Goal: Task Accomplishment & Management: Use online tool/utility

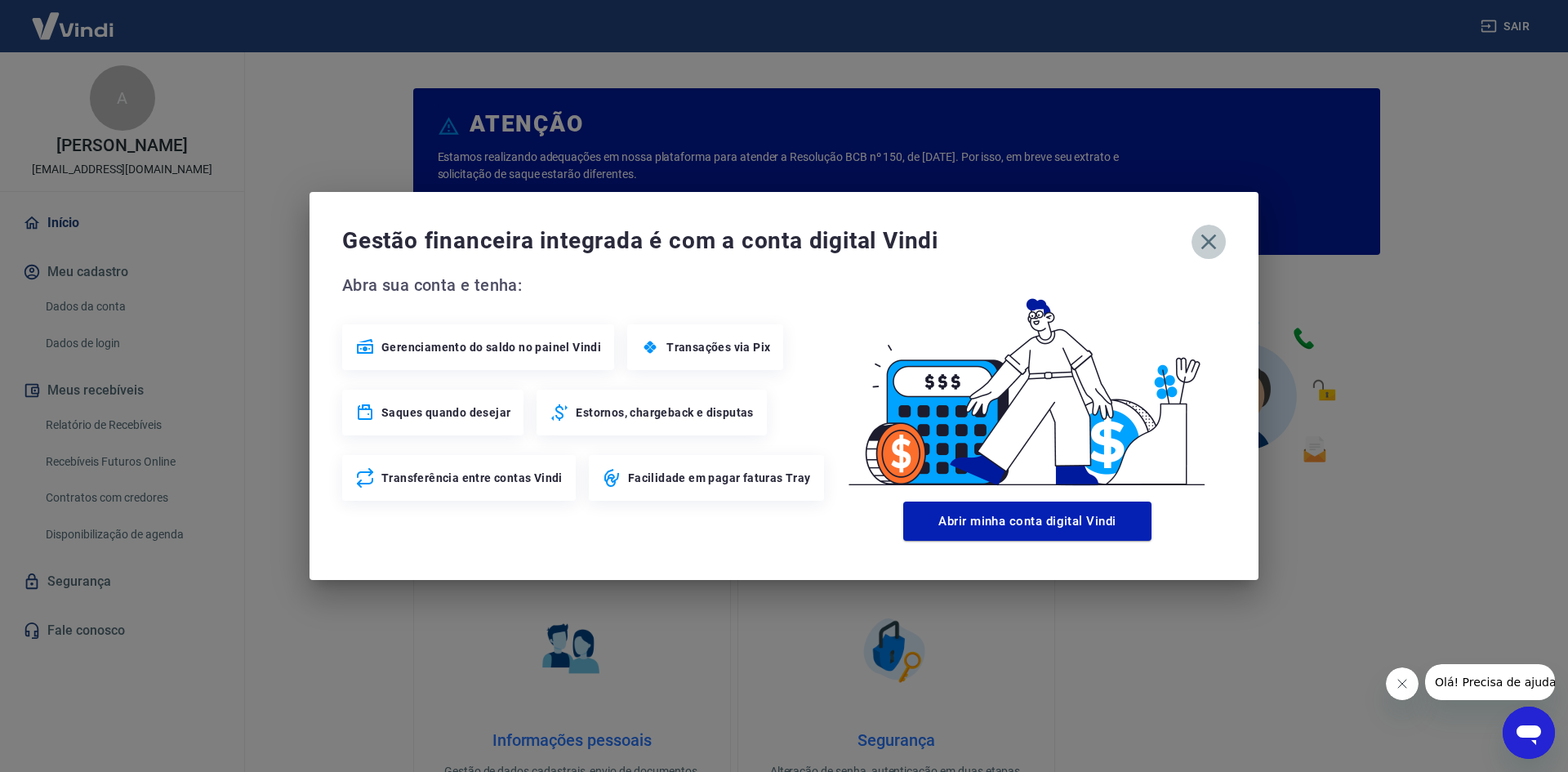
click at [1210, 237] on icon "button" at bounding box center [1209, 241] width 26 height 26
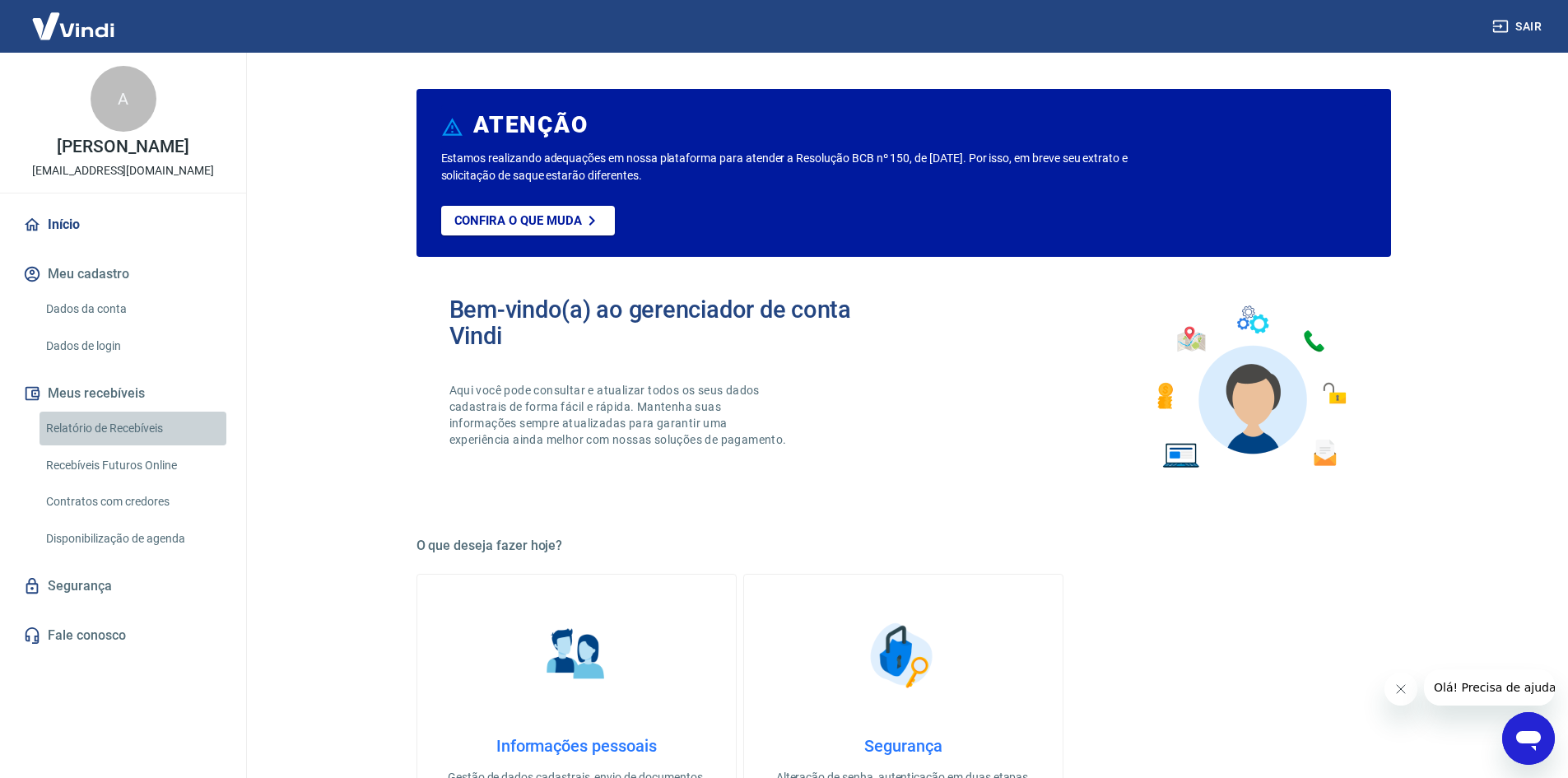
click at [133, 422] on link "Relatório de Recebíveis" at bounding box center [133, 428] width 187 height 34
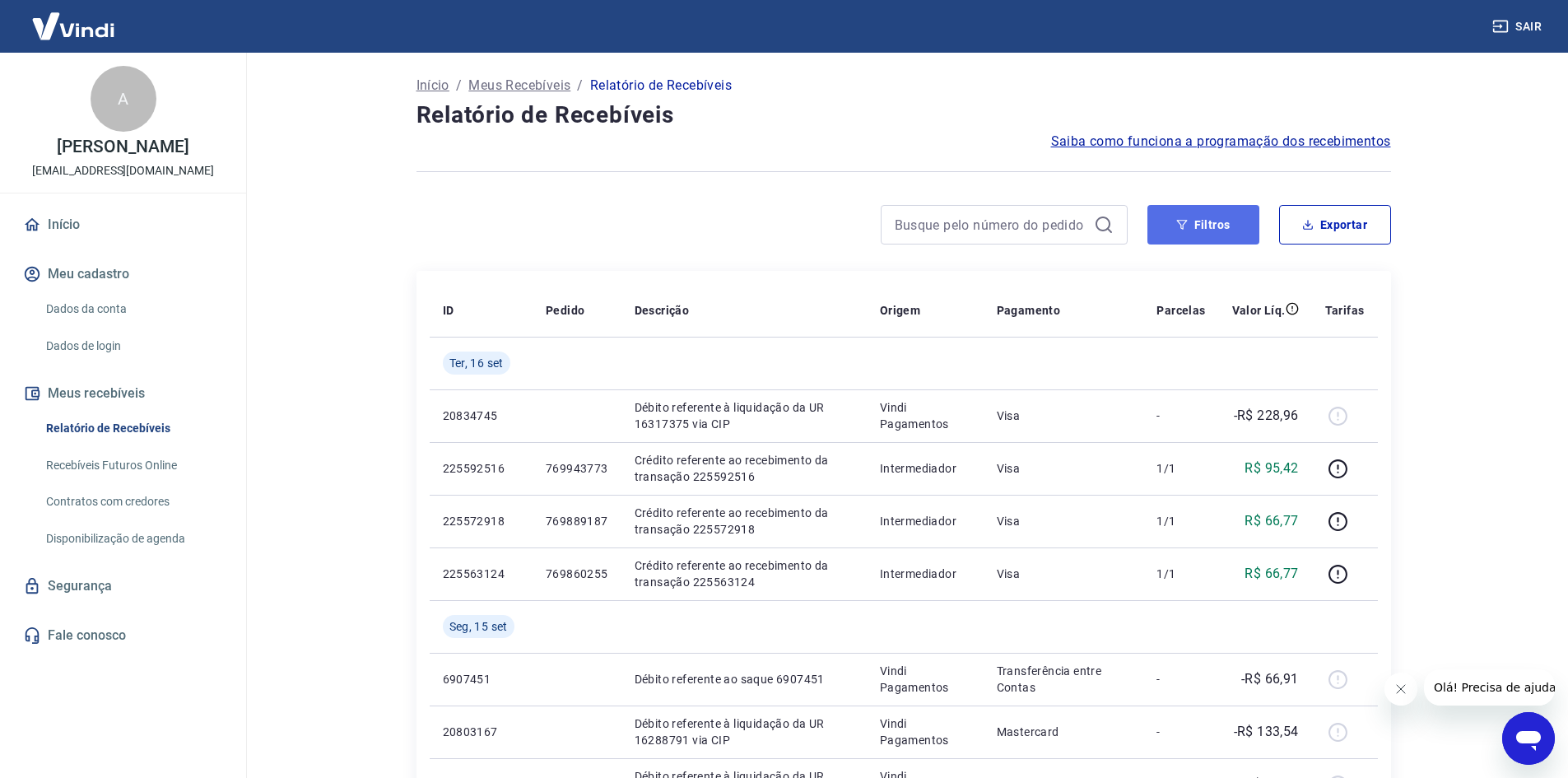
click at [1223, 217] on button "Filtros" at bounding box center [1202, 225] width 112 height 40
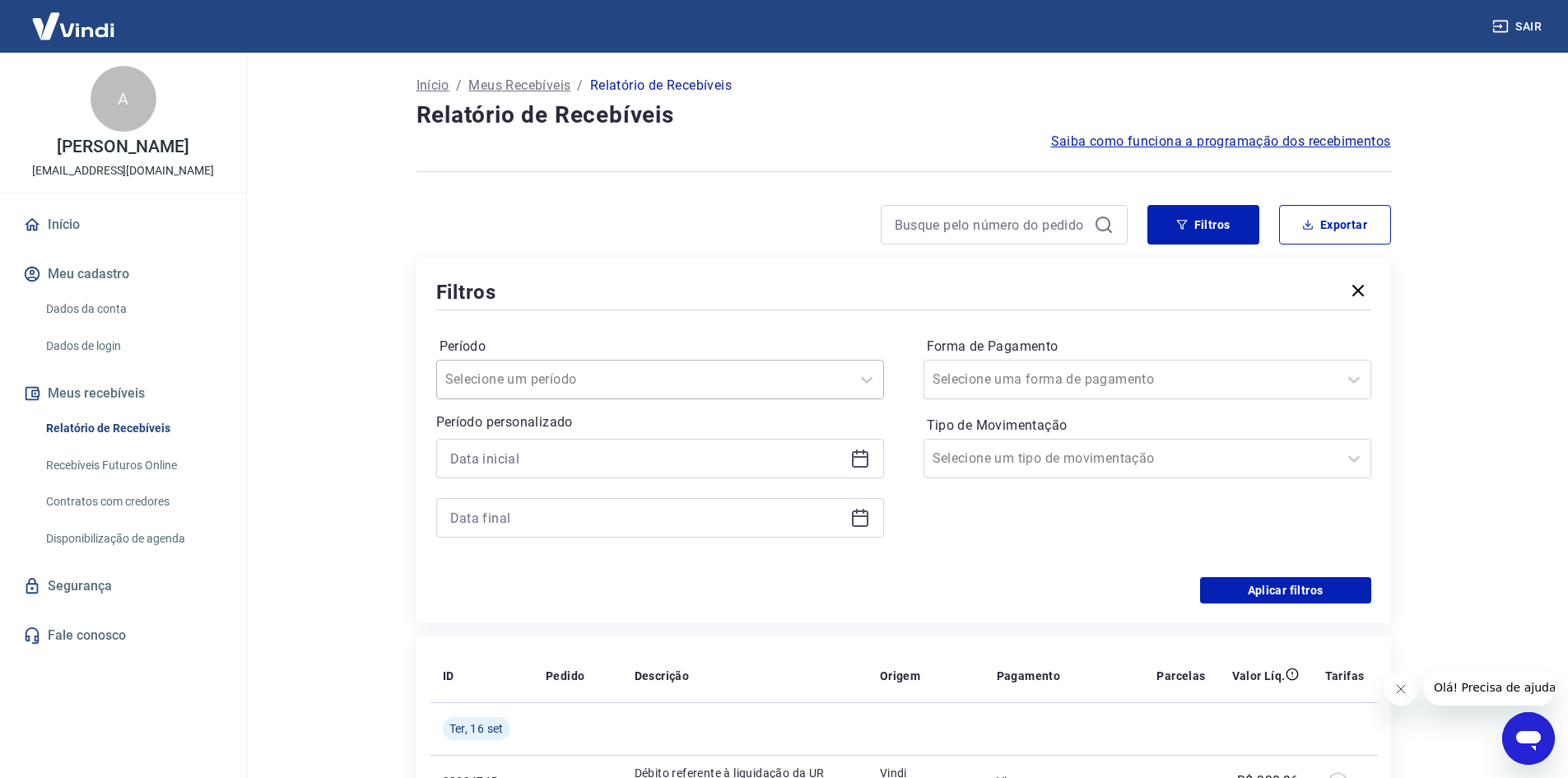
click at [669, 367] on div "Selecione um período" at bounding box center [643, 379] width 413 height 29
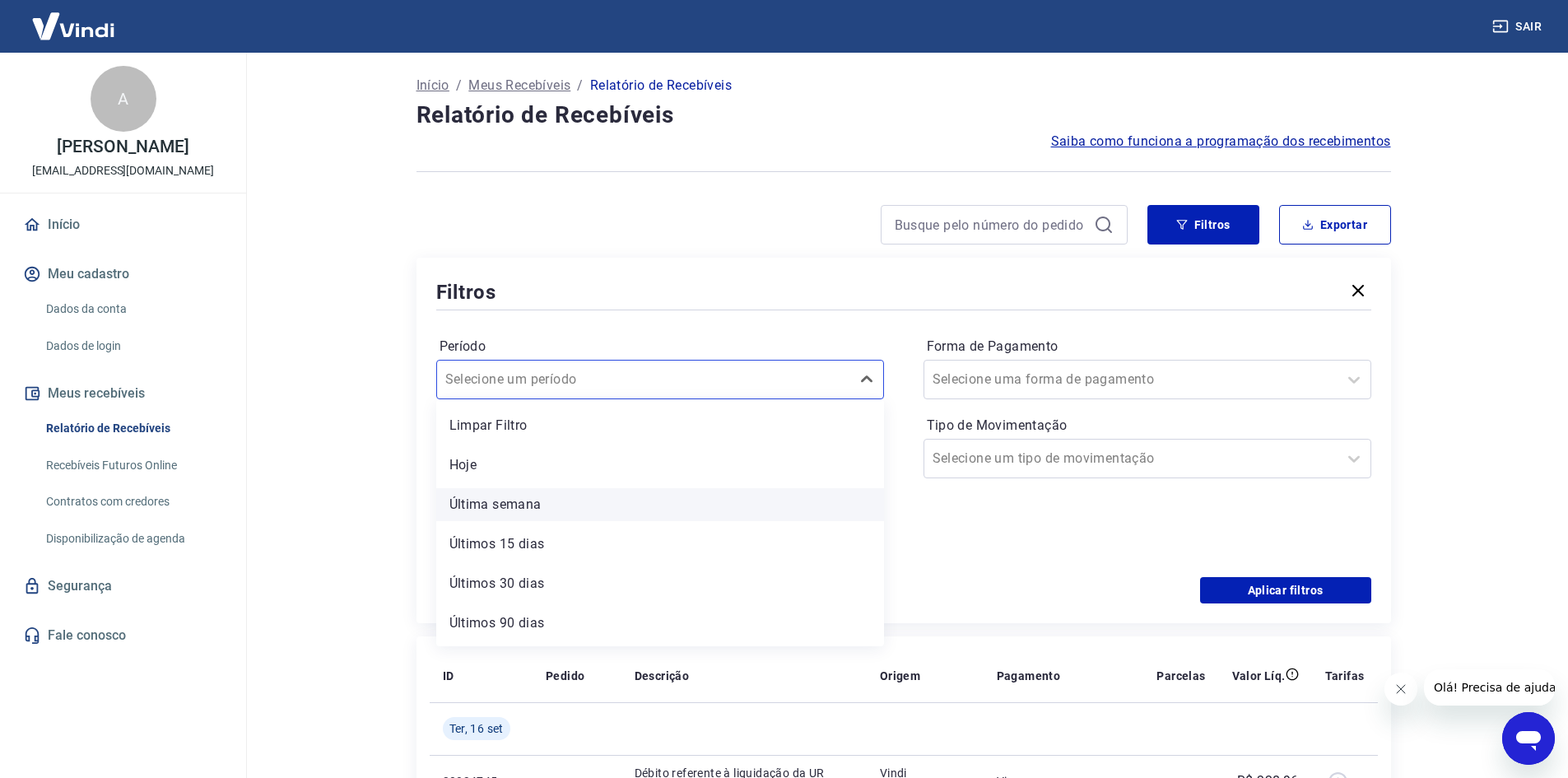
scroll to position [36, 0]
click at [329, 419] on main "Início / Meus Recebíveis / Relatório de Recebíveis Relatório de Recebíveis Saib…" at bounding box center [903, 414] width 1329 height 725
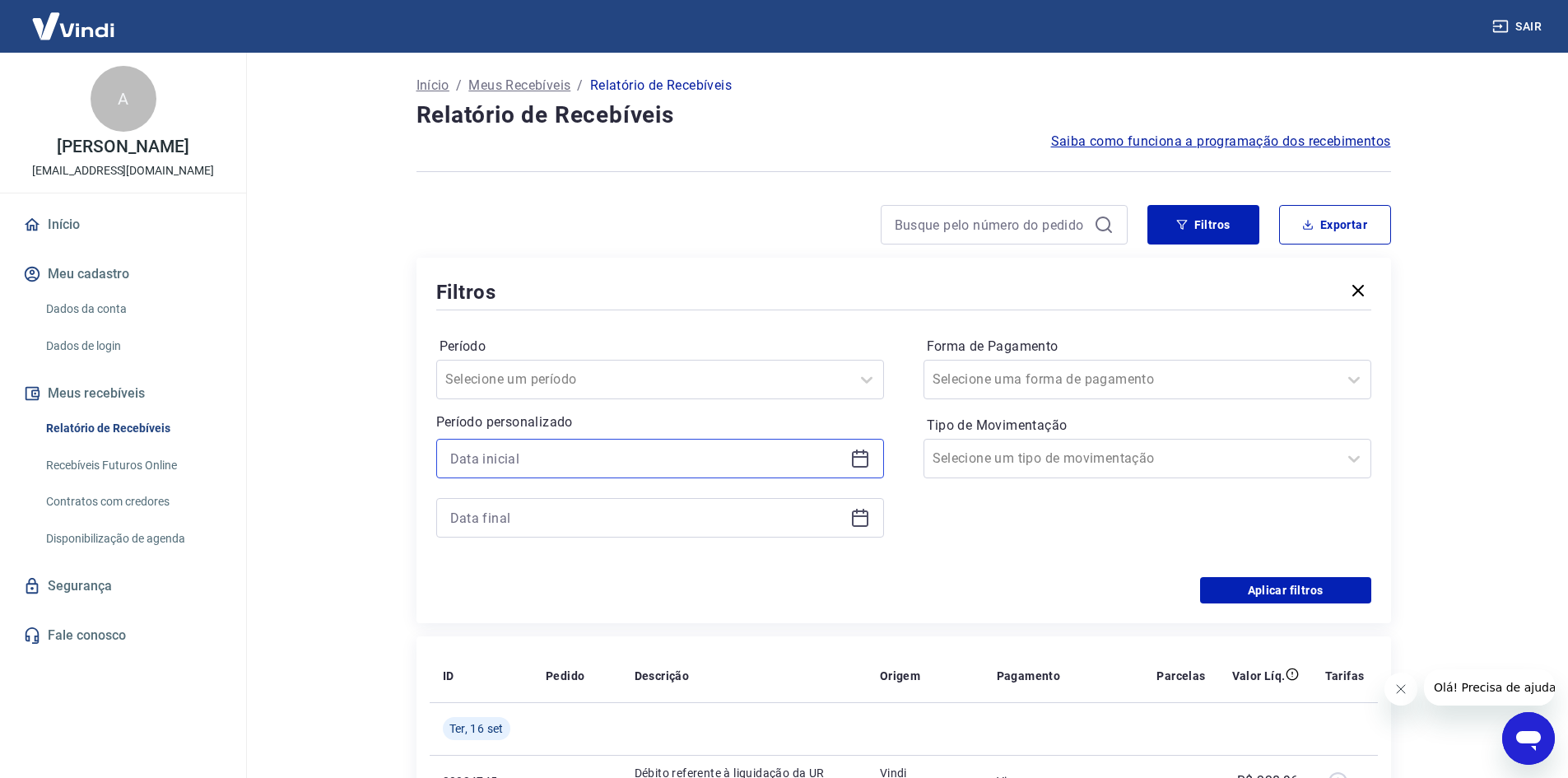
click at [606, 468] on input at bounding box center [647, 458] width 393 height 24
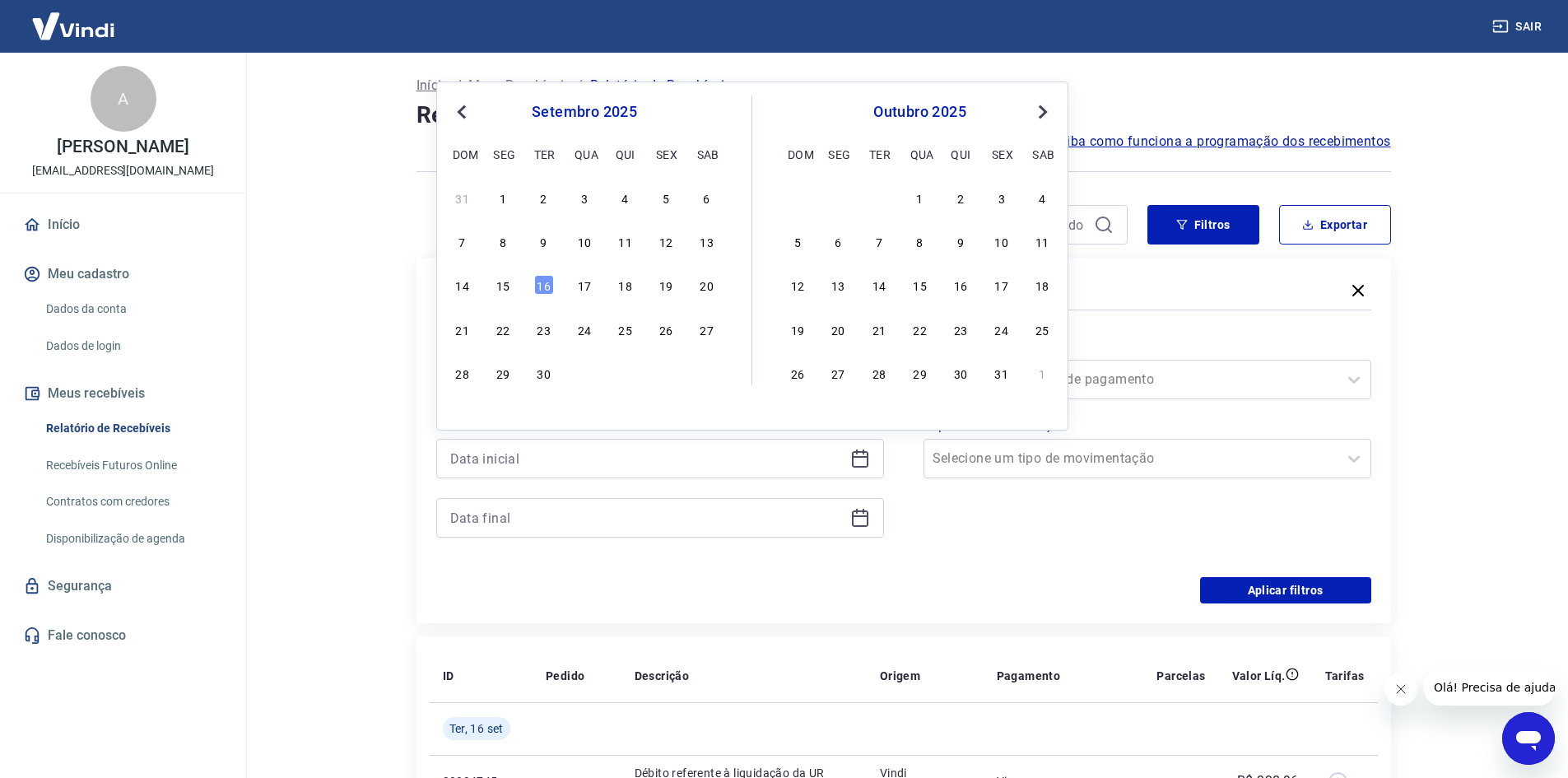
click at [463, 106] on span "Previous Month" at bounding box center [463, 111] width 0 height 18
click at [466, 105] on button "Previous Month" at bounding box center [461, 112] width 19 height 19
click at [547, 202] on div "1" at bounding box center [544, 197] width 19 height 19
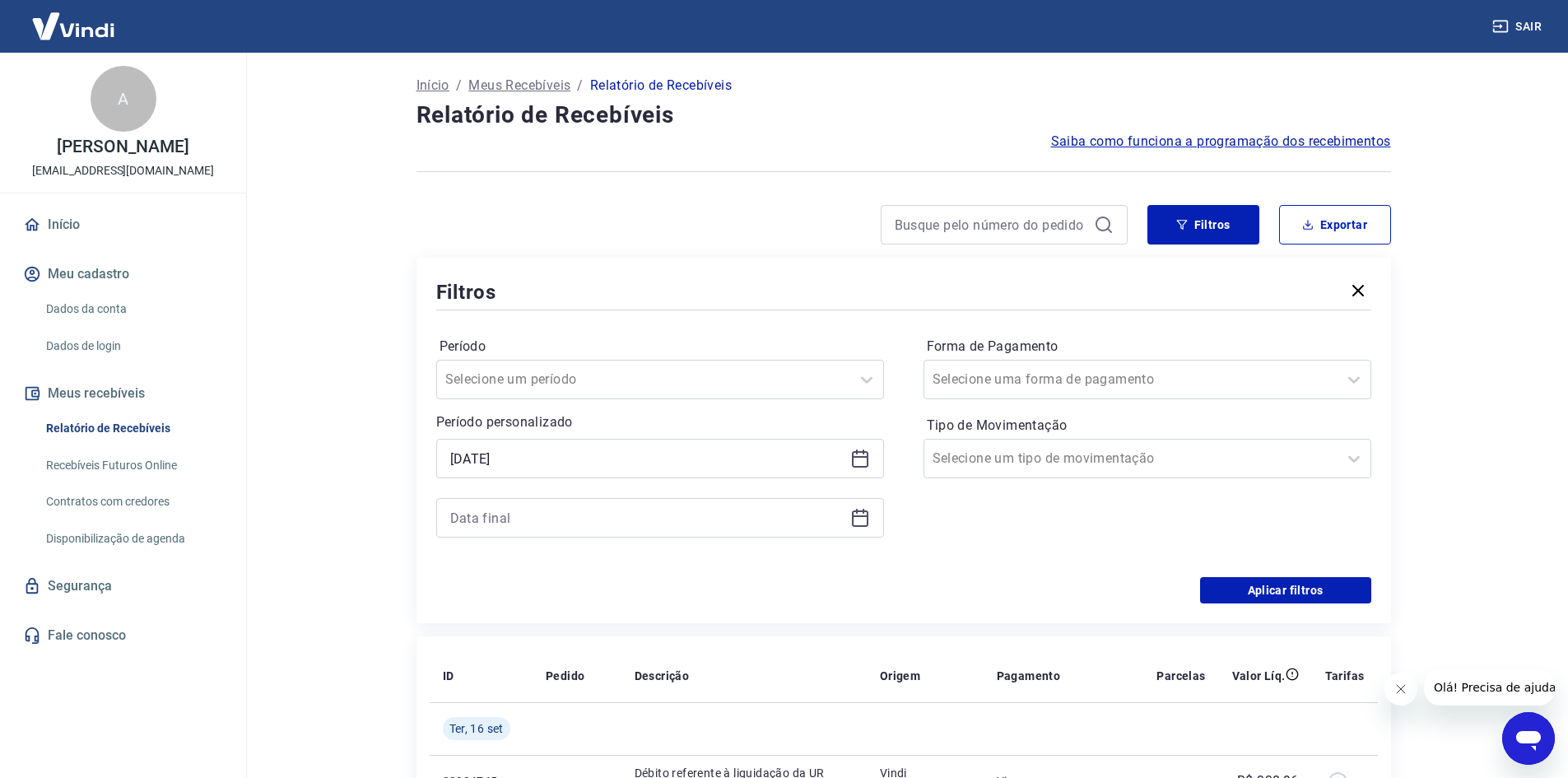
type input "[DATE]"
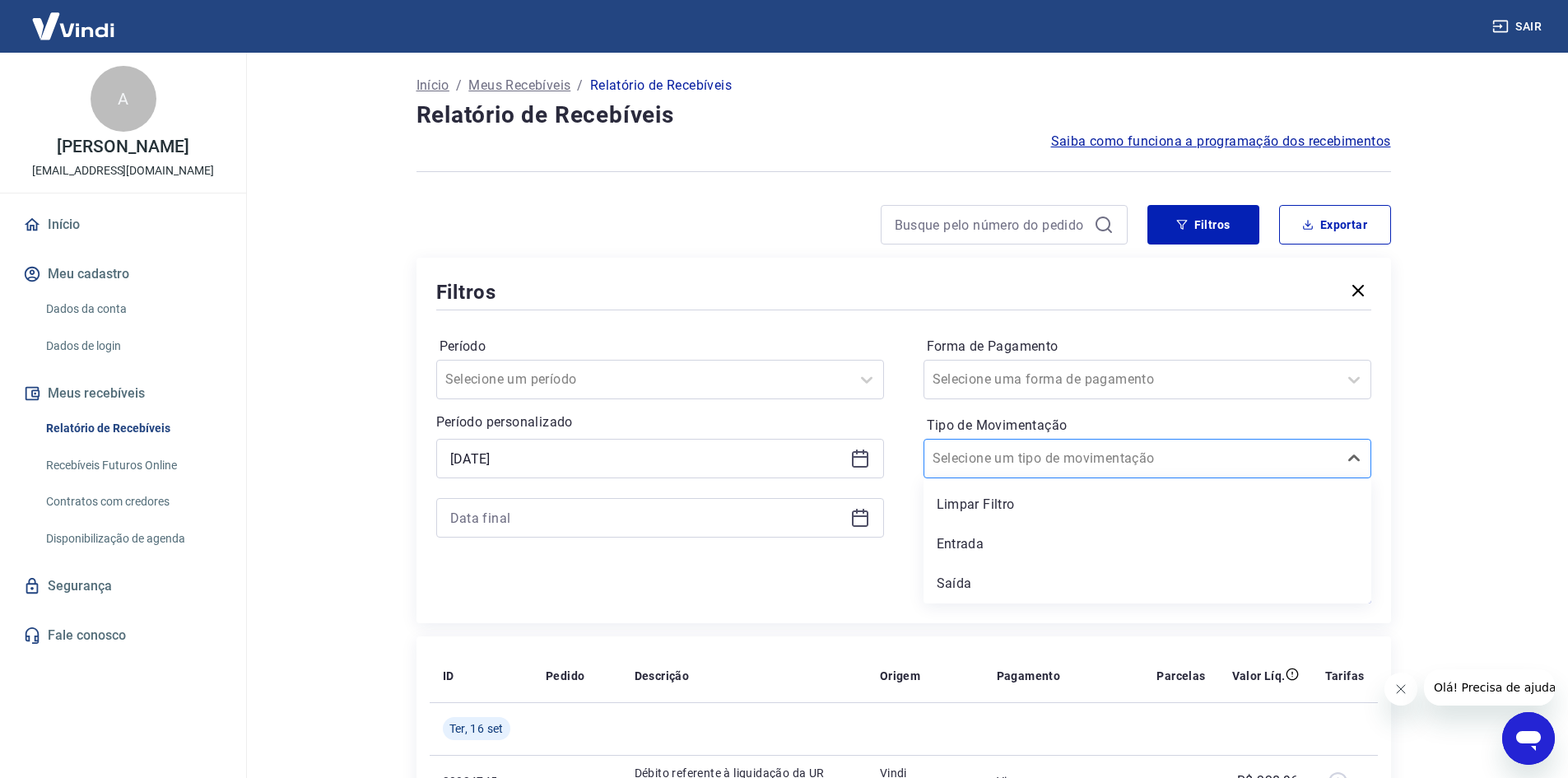
click at [1080, 446] on div at bounding box center [1131, 458] width 397 height 23
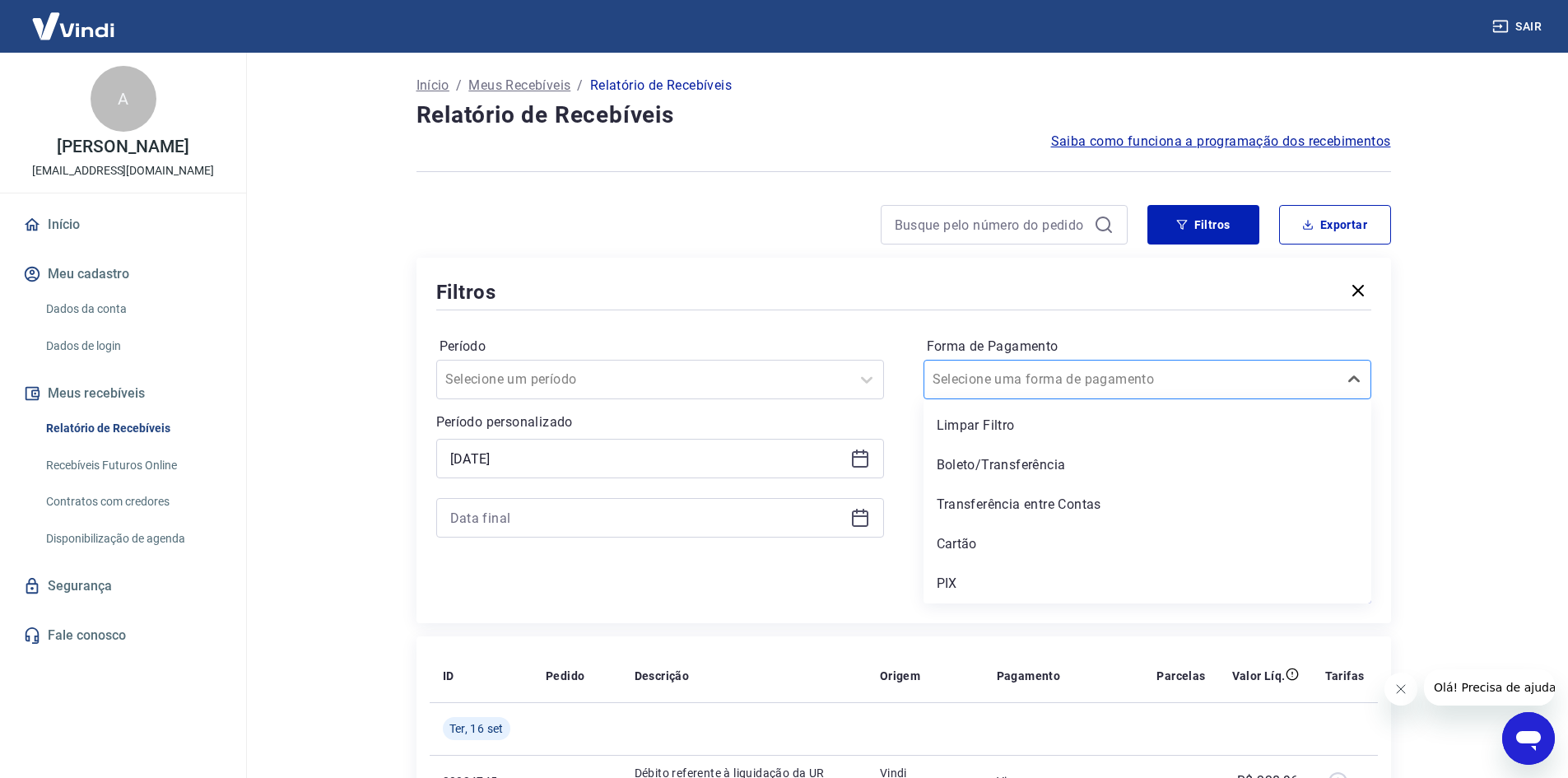
click at [980, 387] on input "Forma de Pagamento" at bounding box center [1016, 379] width 166 height 19
click at [898, 413] on div "Período Selecione um período Período personalizado Selected date: [DATE] [DATE]…" at bounding box center [903, 444] width 935 height 264
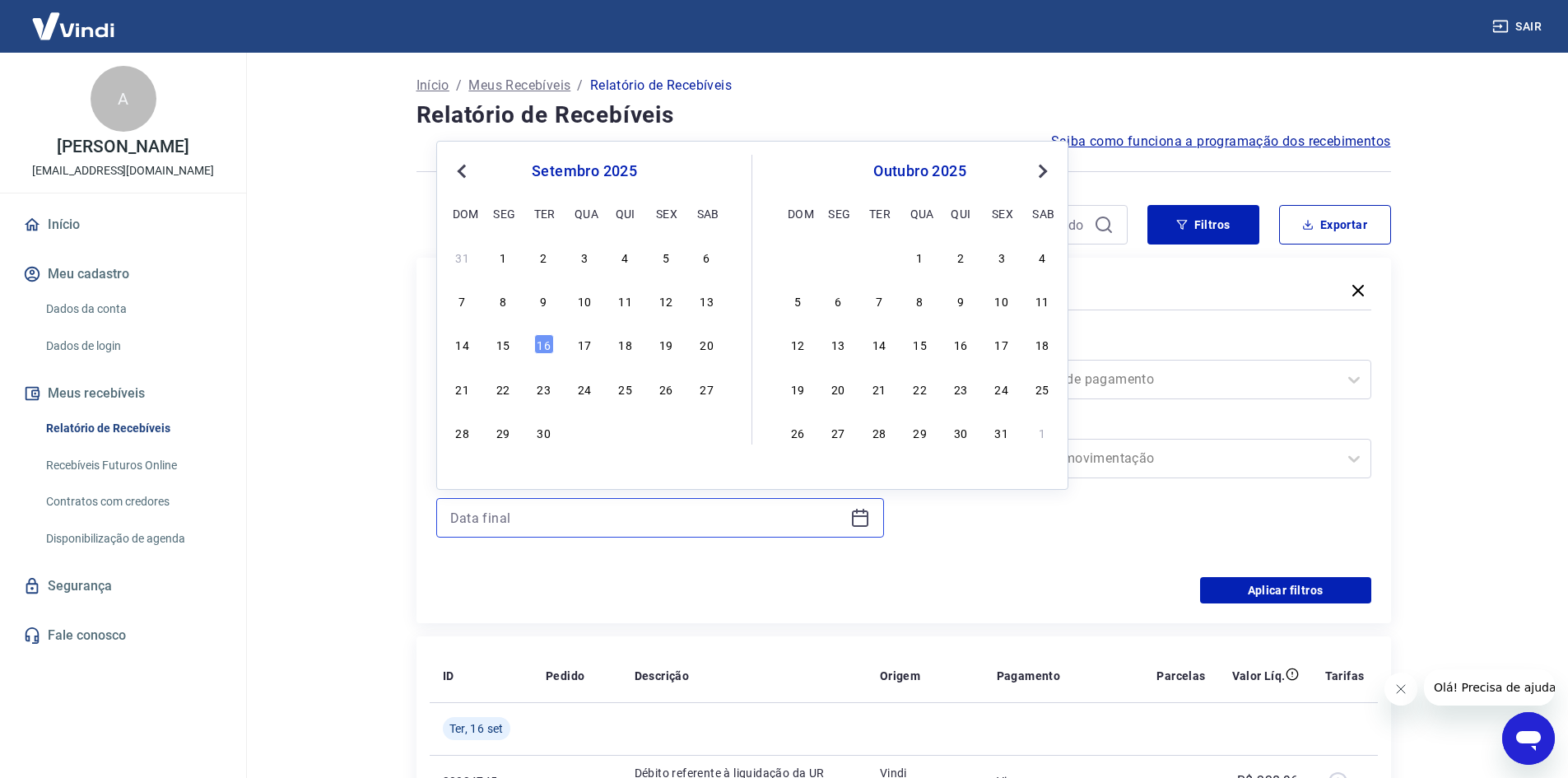
click at [669, 522] on input at bounding box center [647, 516] width 393 height 24
click at [884, 305] on div "7" at bounding box center [878, 301] width 19 height 19
click at [603, 521] on input "[DATE]" at bounding box center [647, 516] width 393 height 24
click at [921, 298] on div "8" at bounding box center [920, 301] width 19 height 19
type input "[DATE]"
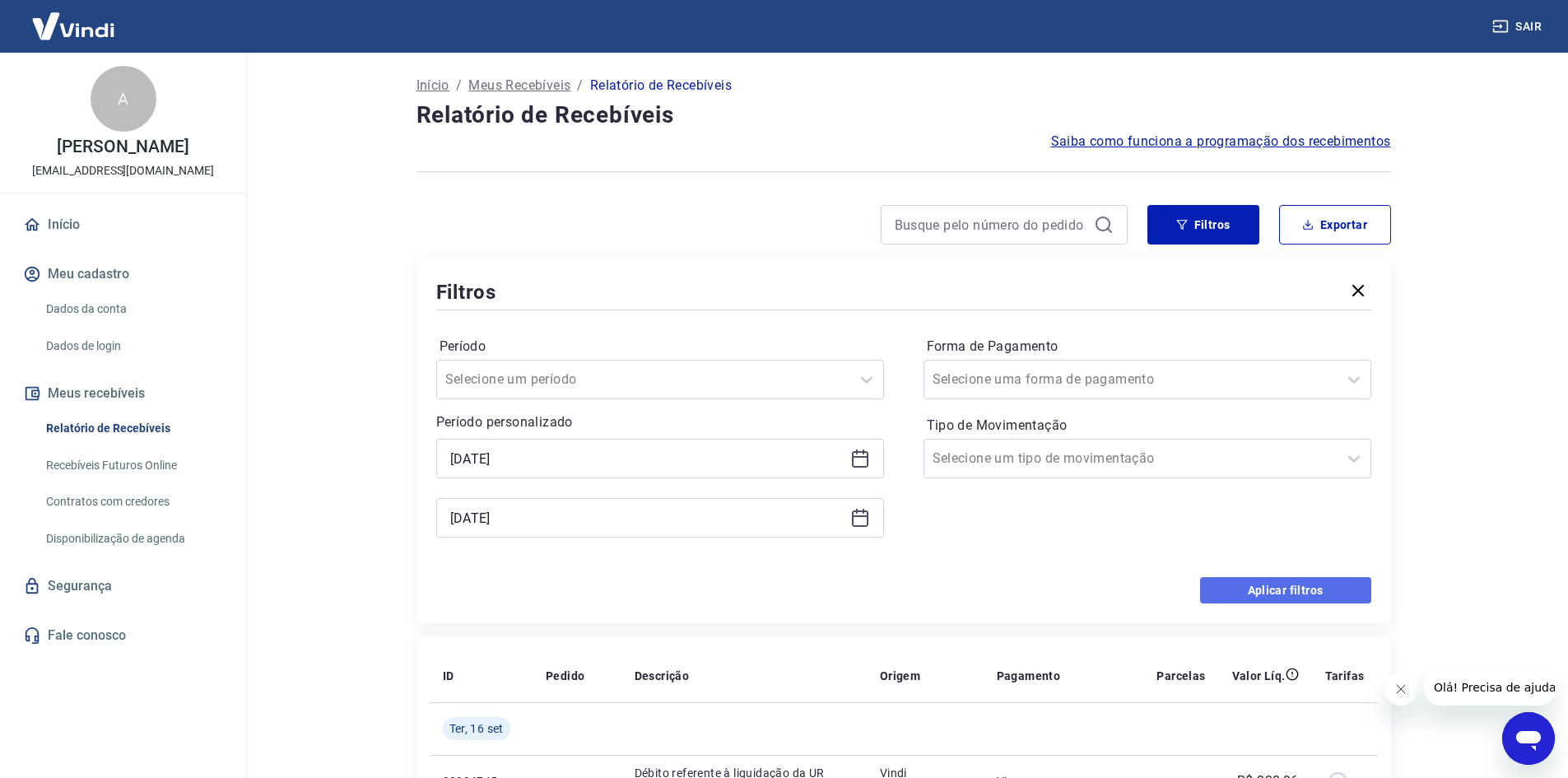
click at [1264, 595] on button "Aplicar filtros" at bounding box center [1286, 589] width 171 height 26
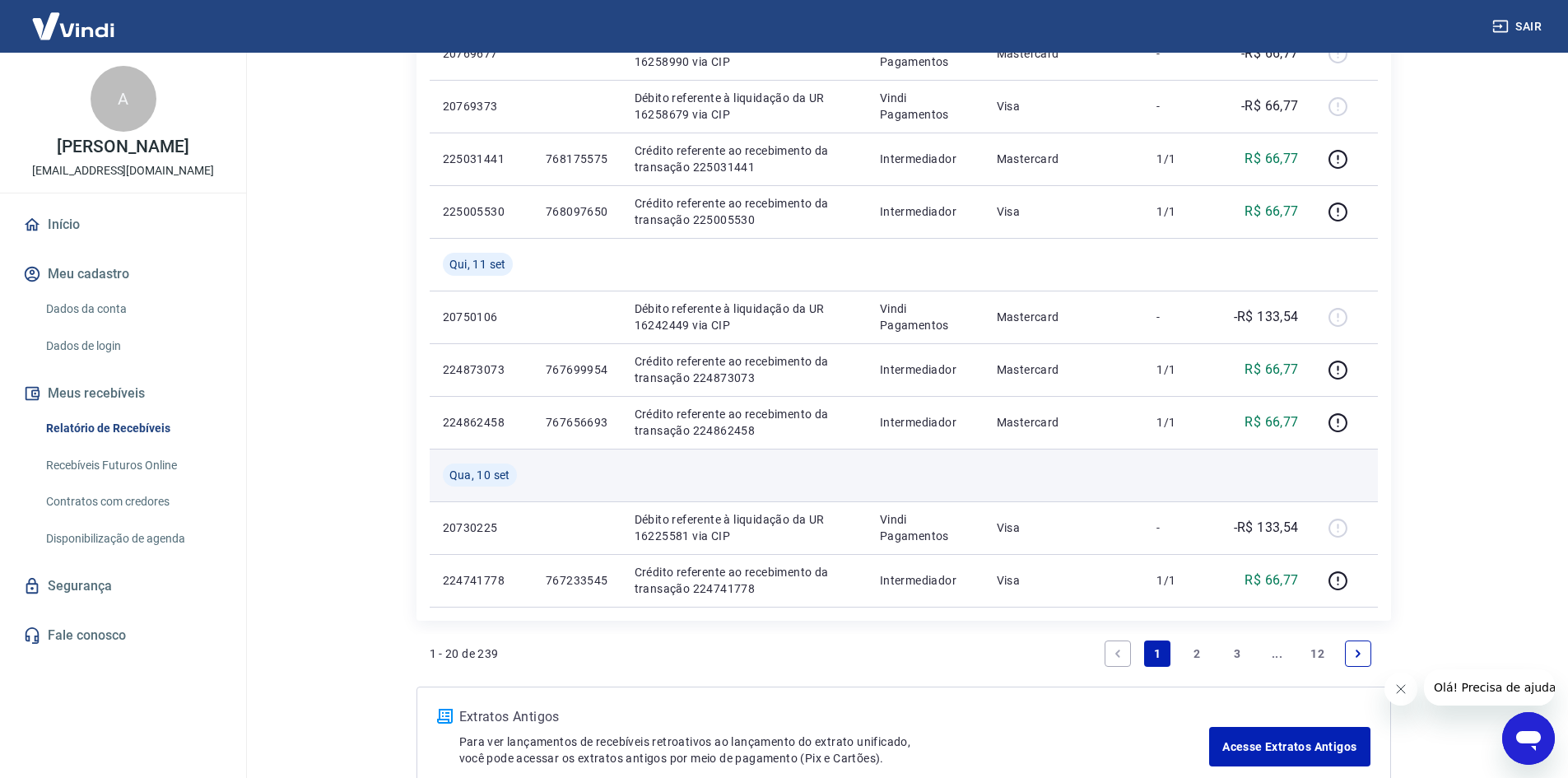
scroll to position [1252, 0]
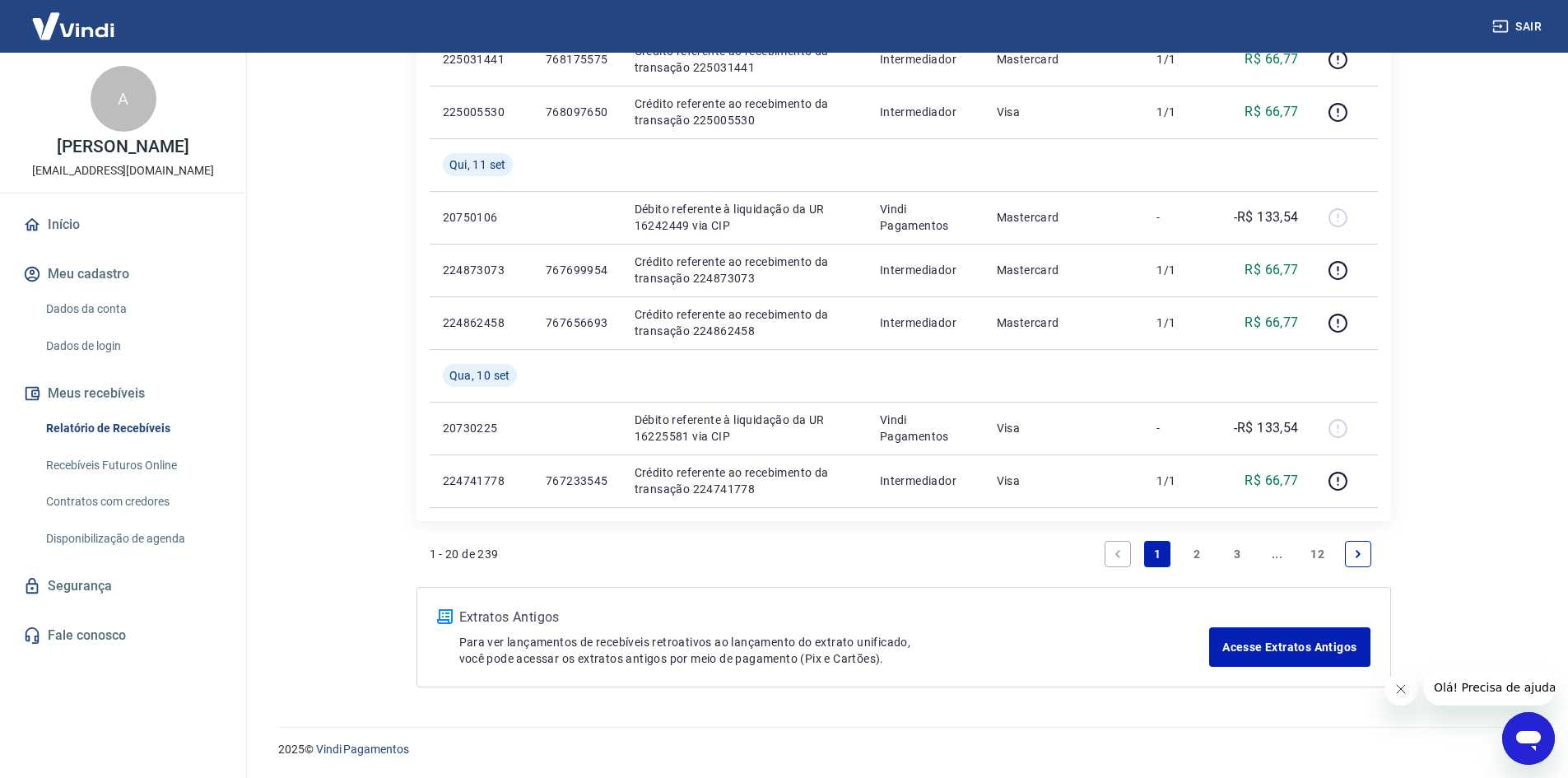
click at [1264, 553] on icon "Next page" at bounding box center [1357, 553] width 5 height 8
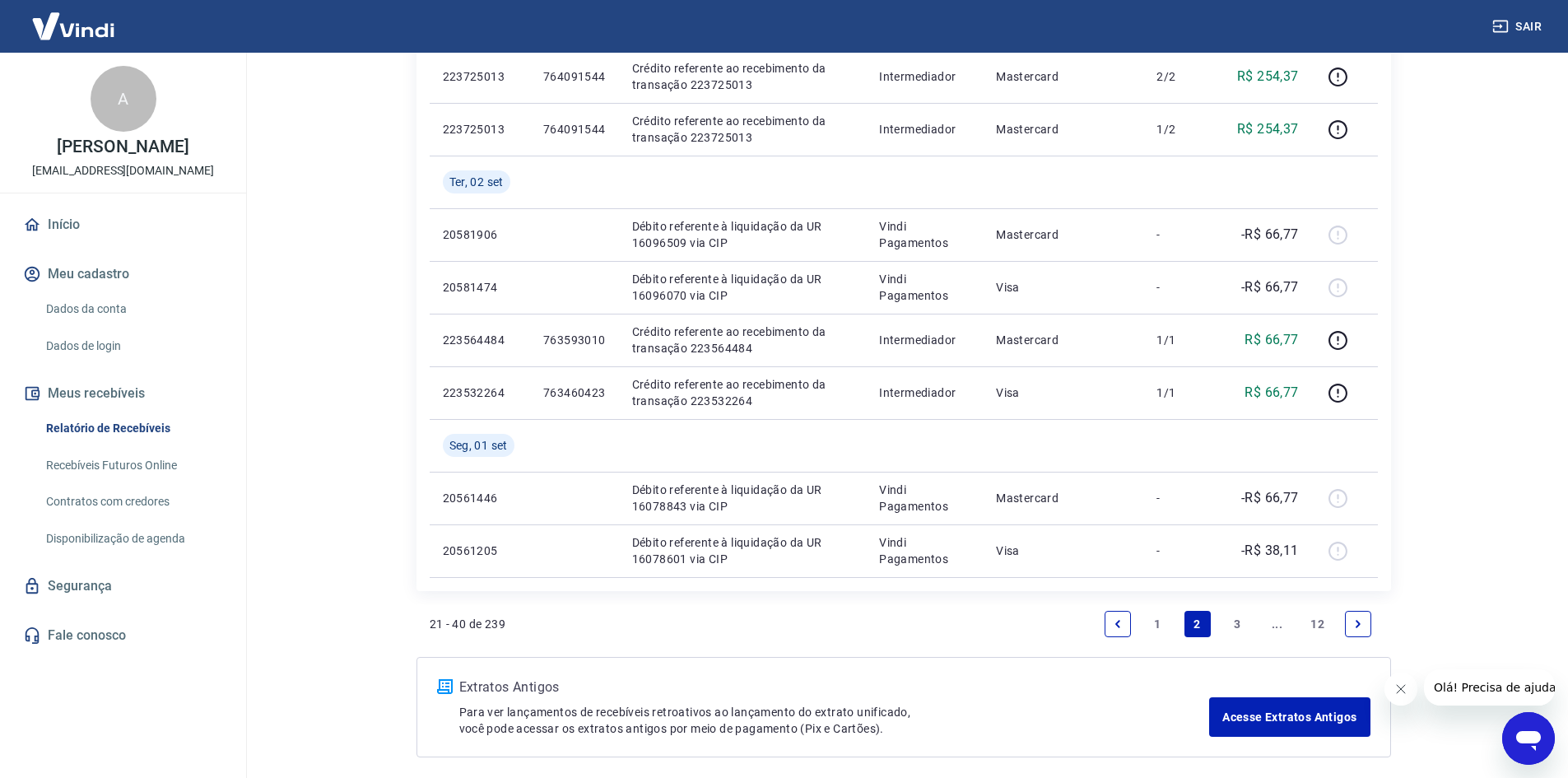
scroll to position [1304, 0]
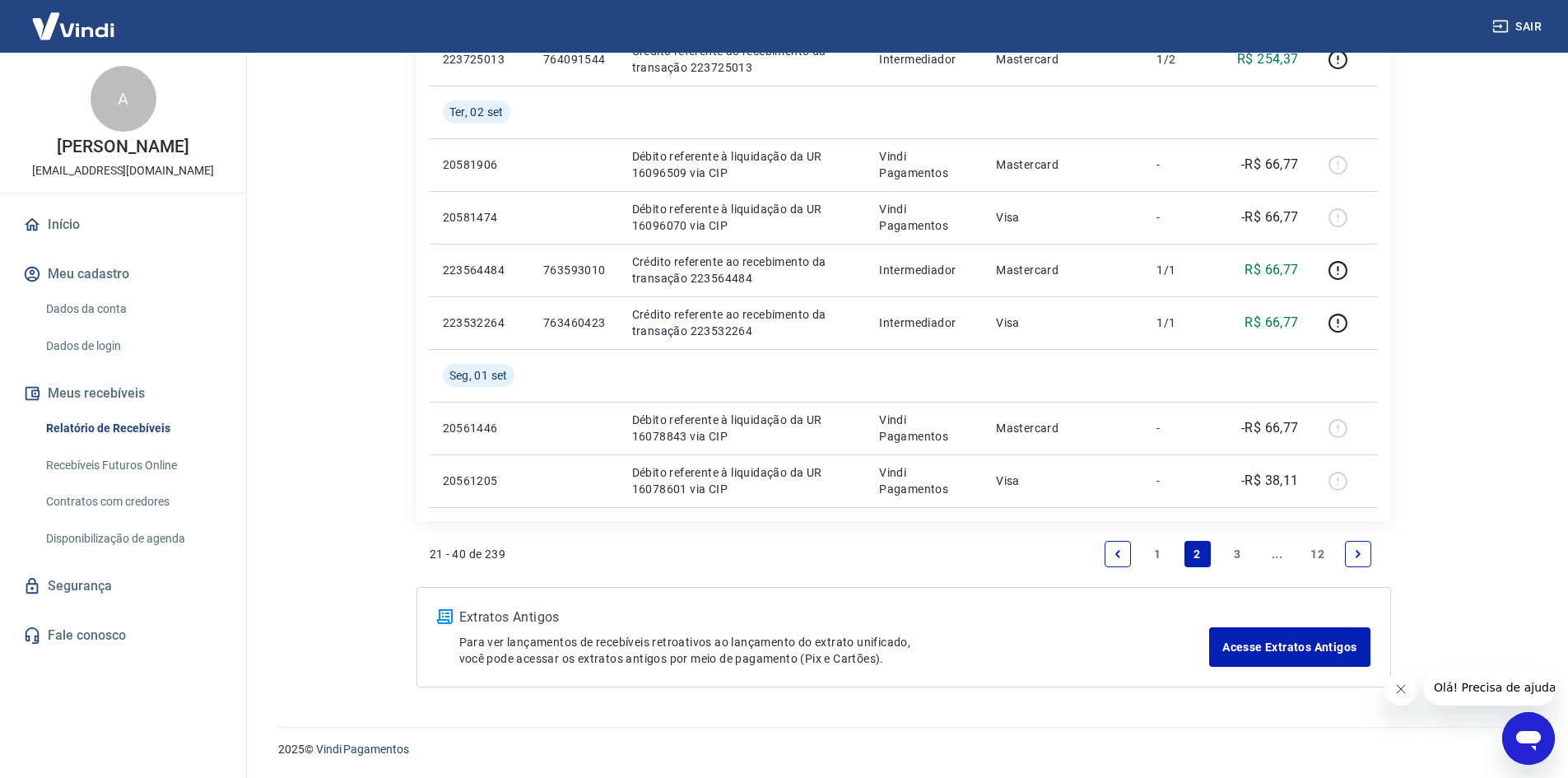
click at [1239, 551] on link "3" at bounding box center [1236, 553] width 26 height 26
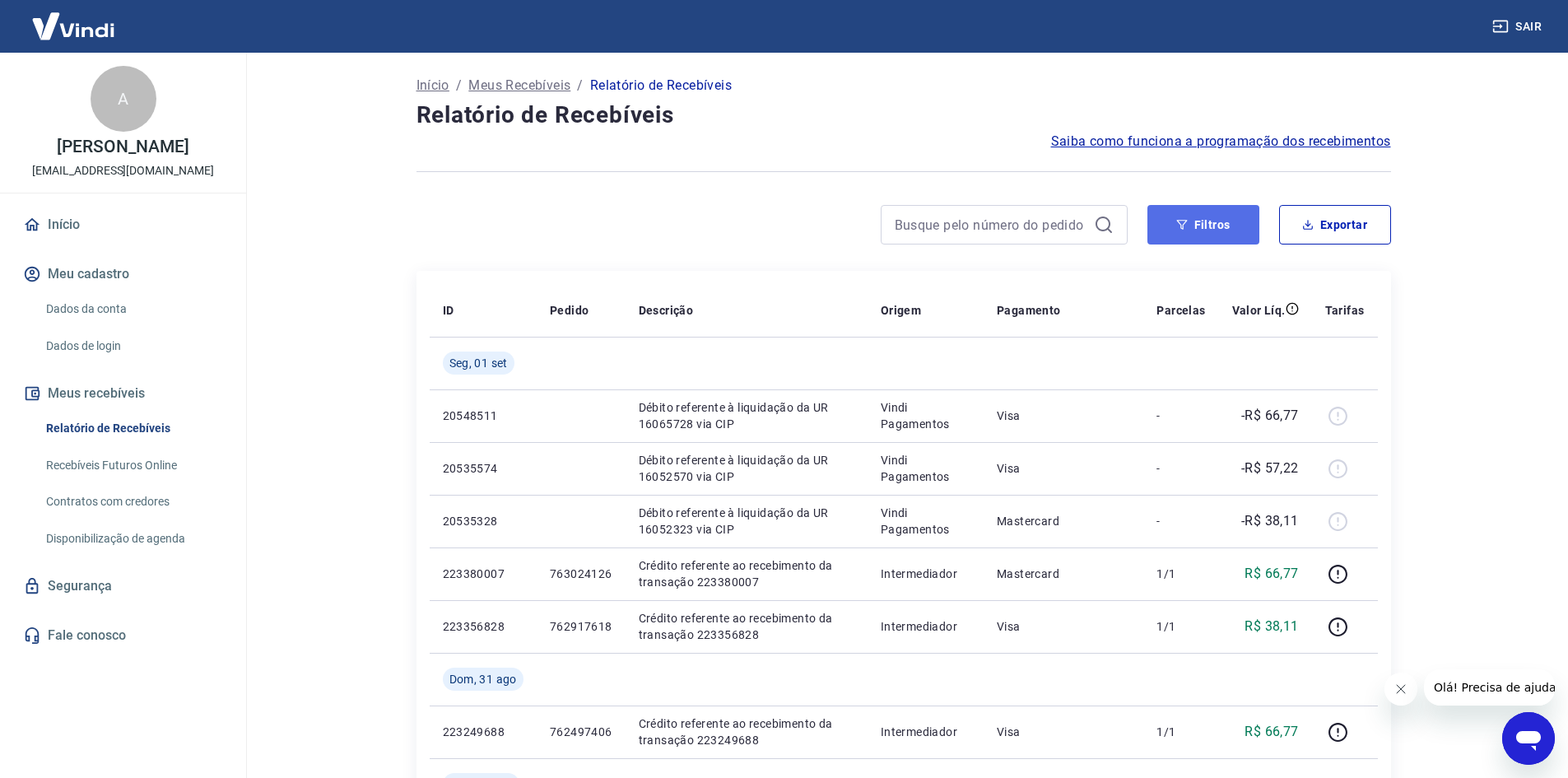
click at [1183, 233] on button "Filtros" at bounding box center [1202, 225] width 112 height 40
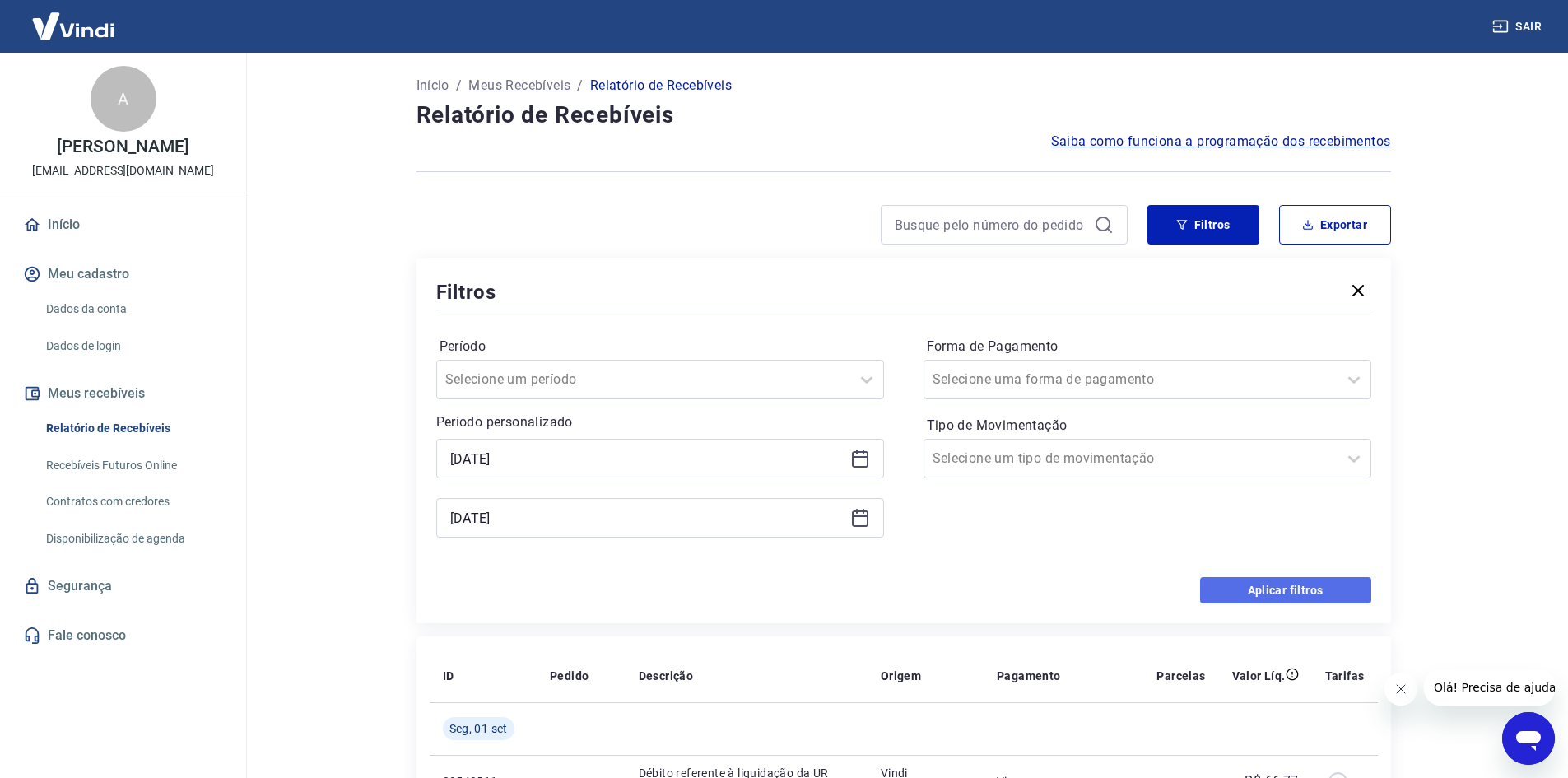
click at [1264, 583] on button "Aplicar filtros" at bounding box center [1286, 589] width 171 height 26
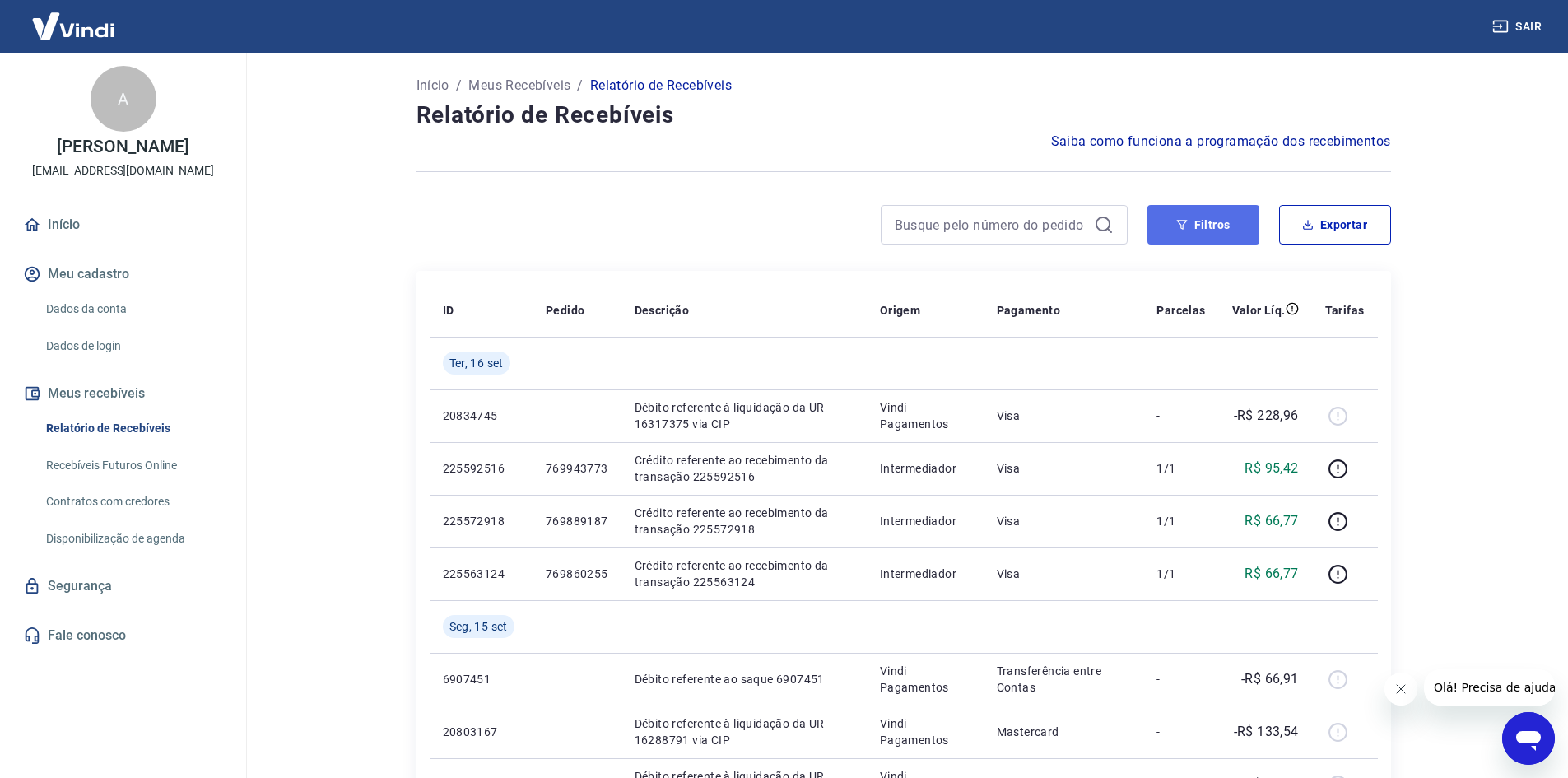
click at [1224, 230] on button "Filtros" at bounding box center [1202, 225] width 112 height 40
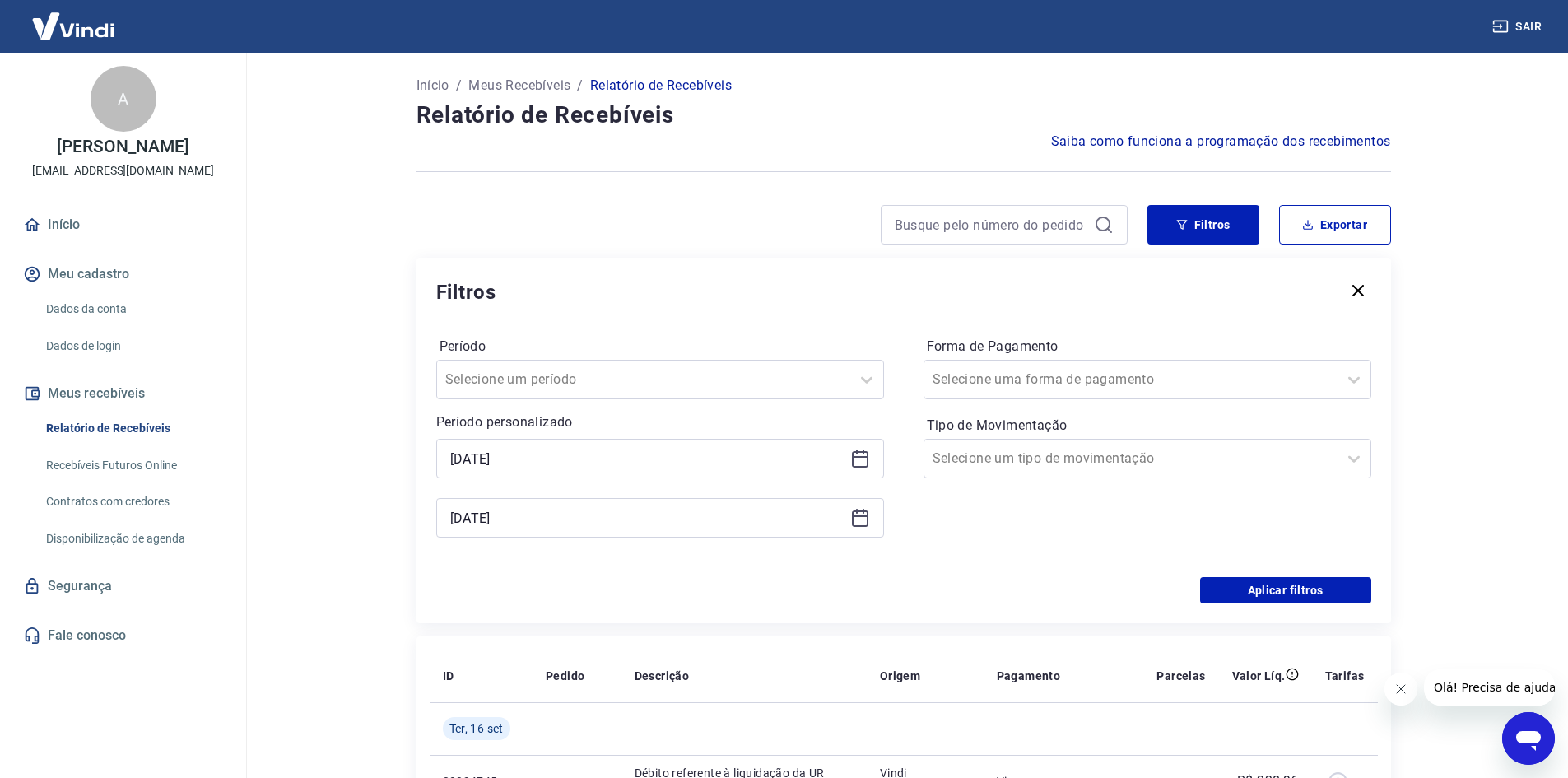
click at [482, 475] on div "[DATE]" at bounding box center [659, 458] width 447 height 40
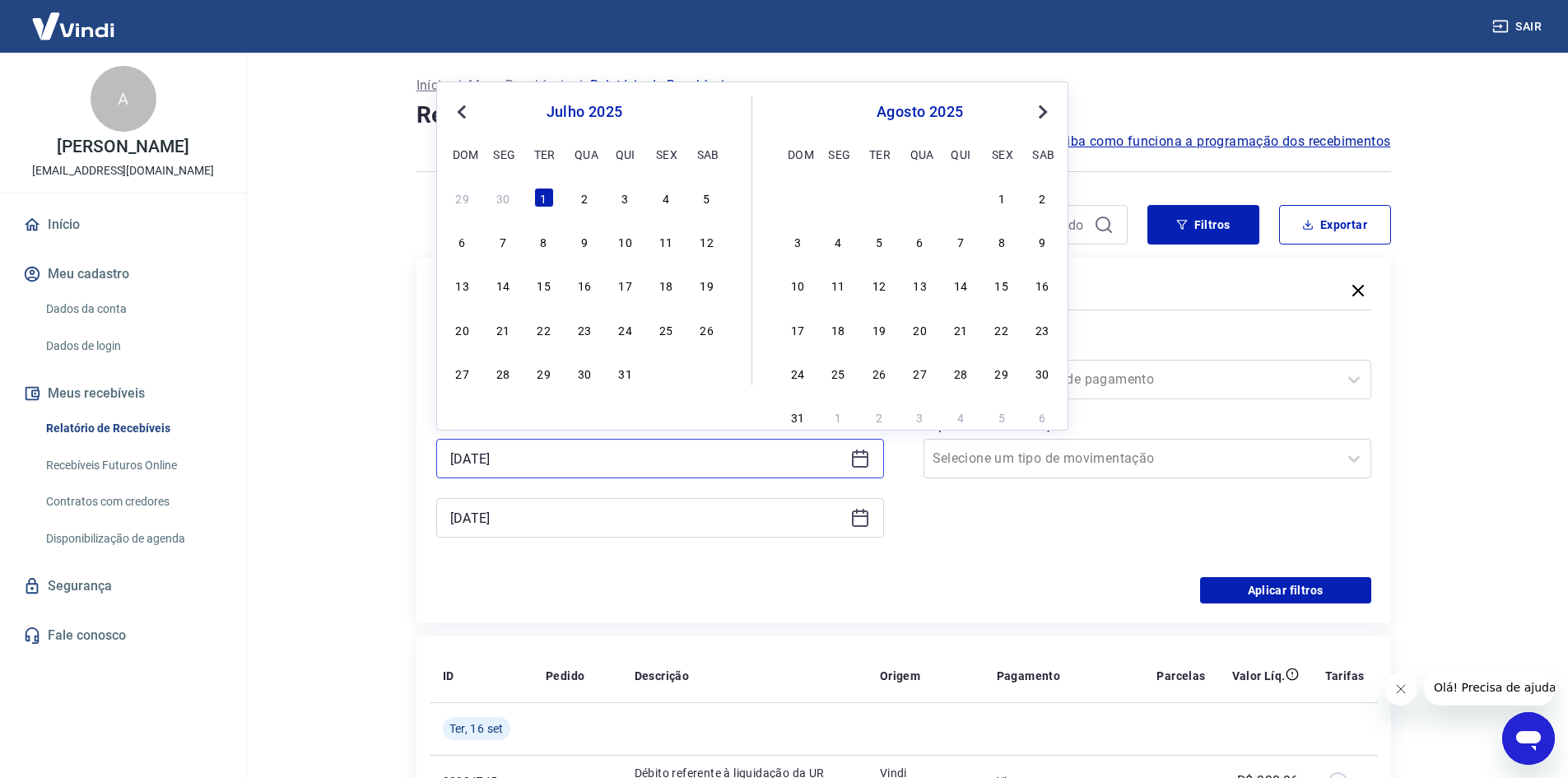
click at [484, 466] on input "[DATE]" at bounding box center [647, 458] width 393 height 24
click at [562, 545] on div "Período Selecione um período Período personalizado [DATE] Previous Month Next M…" at bounding box center [659, 445] width 447 height 224
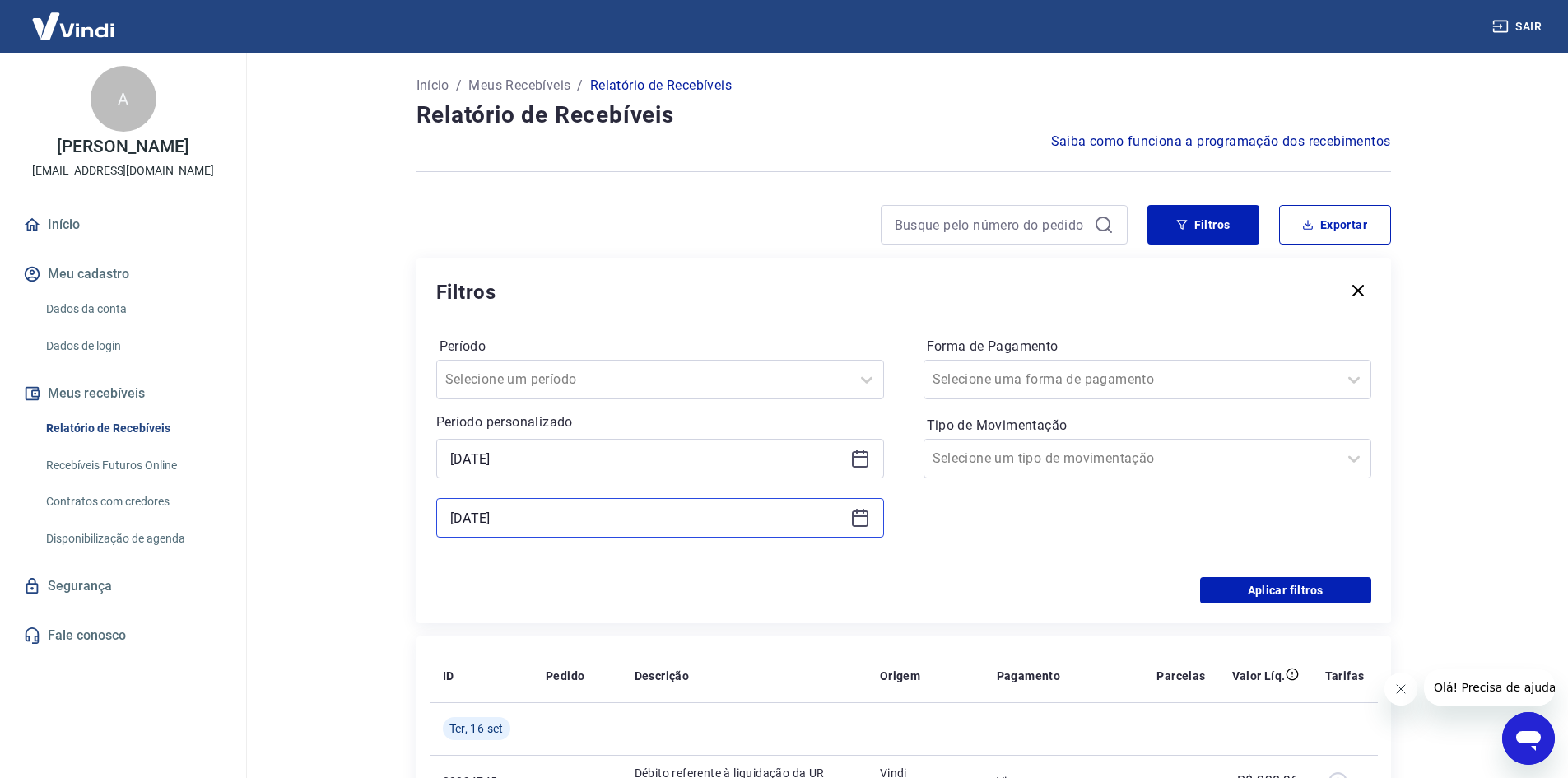
click at [560, 523] on input "[DATE]" at bounding box center [647, 516] width 393 height 24
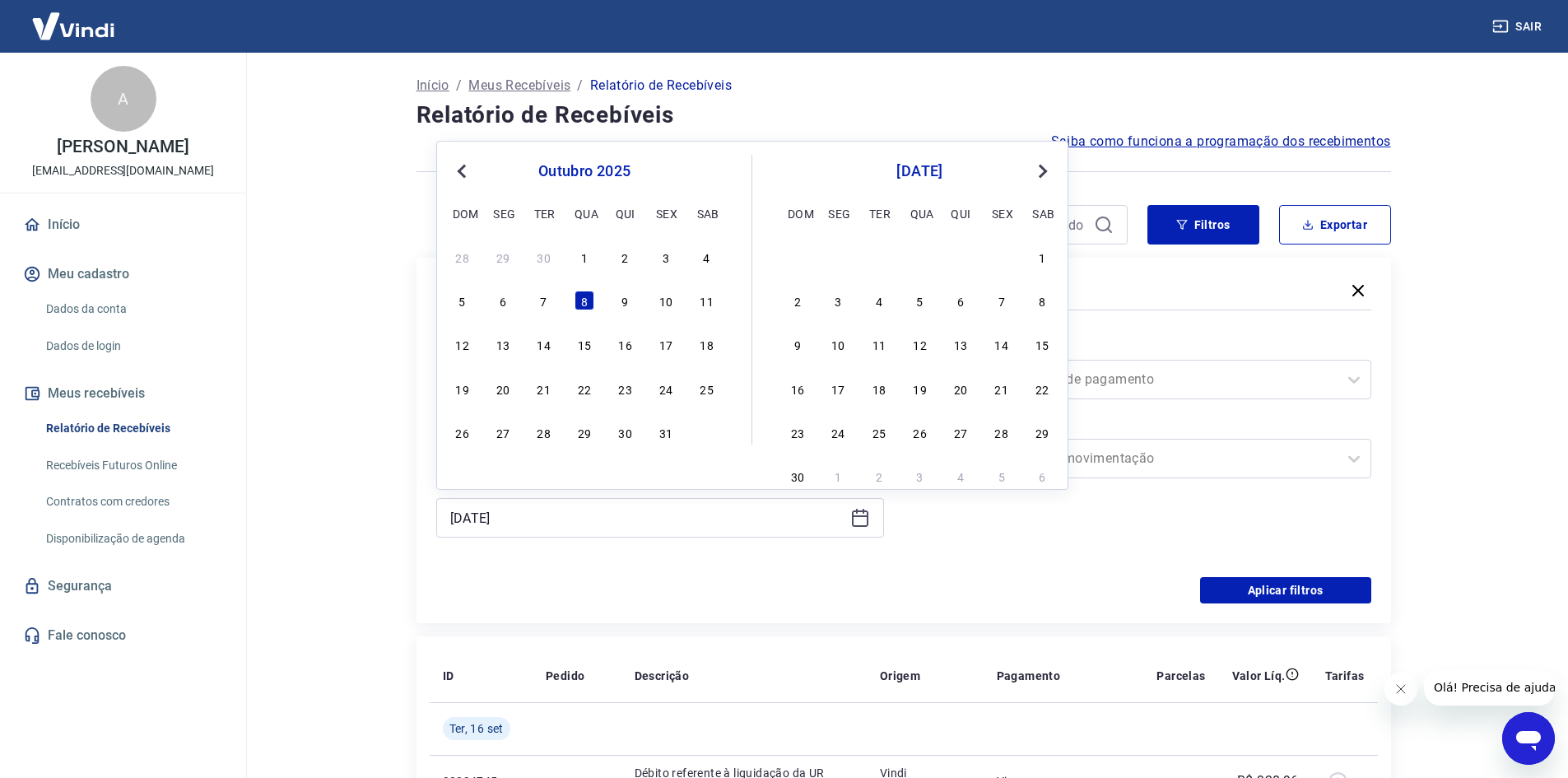
click at [463, 173] on span "Previous Month" at bounding box center [463, 170] width 0 height 18
click at [542, 299] on div "8" at bounding box center [544, 301] width 19 height 19
type input "[DATE]"
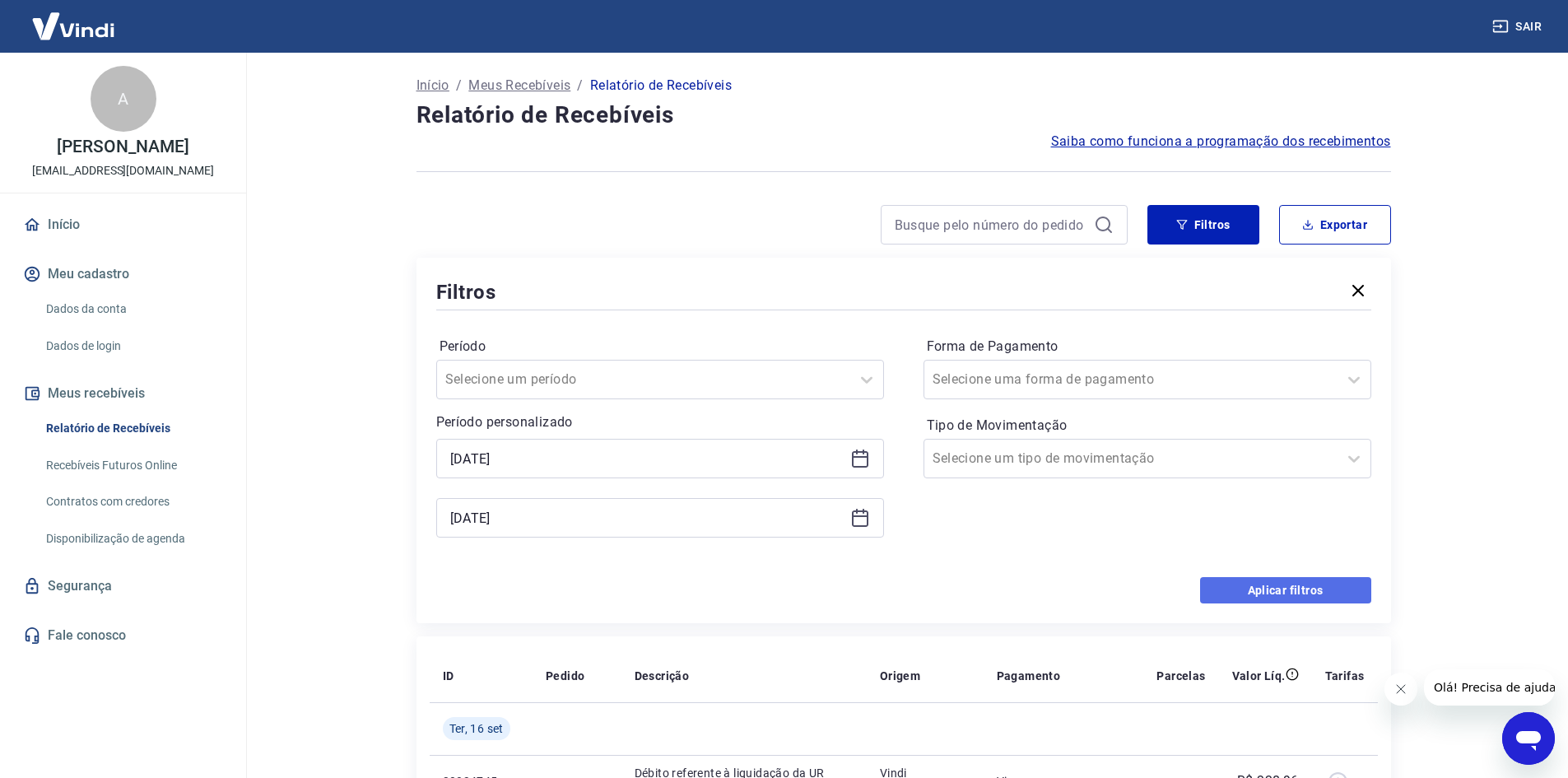
click at [1264, 593] on button "Aplicar filtros" at bounding box center [1286, 589] width 171 height 26
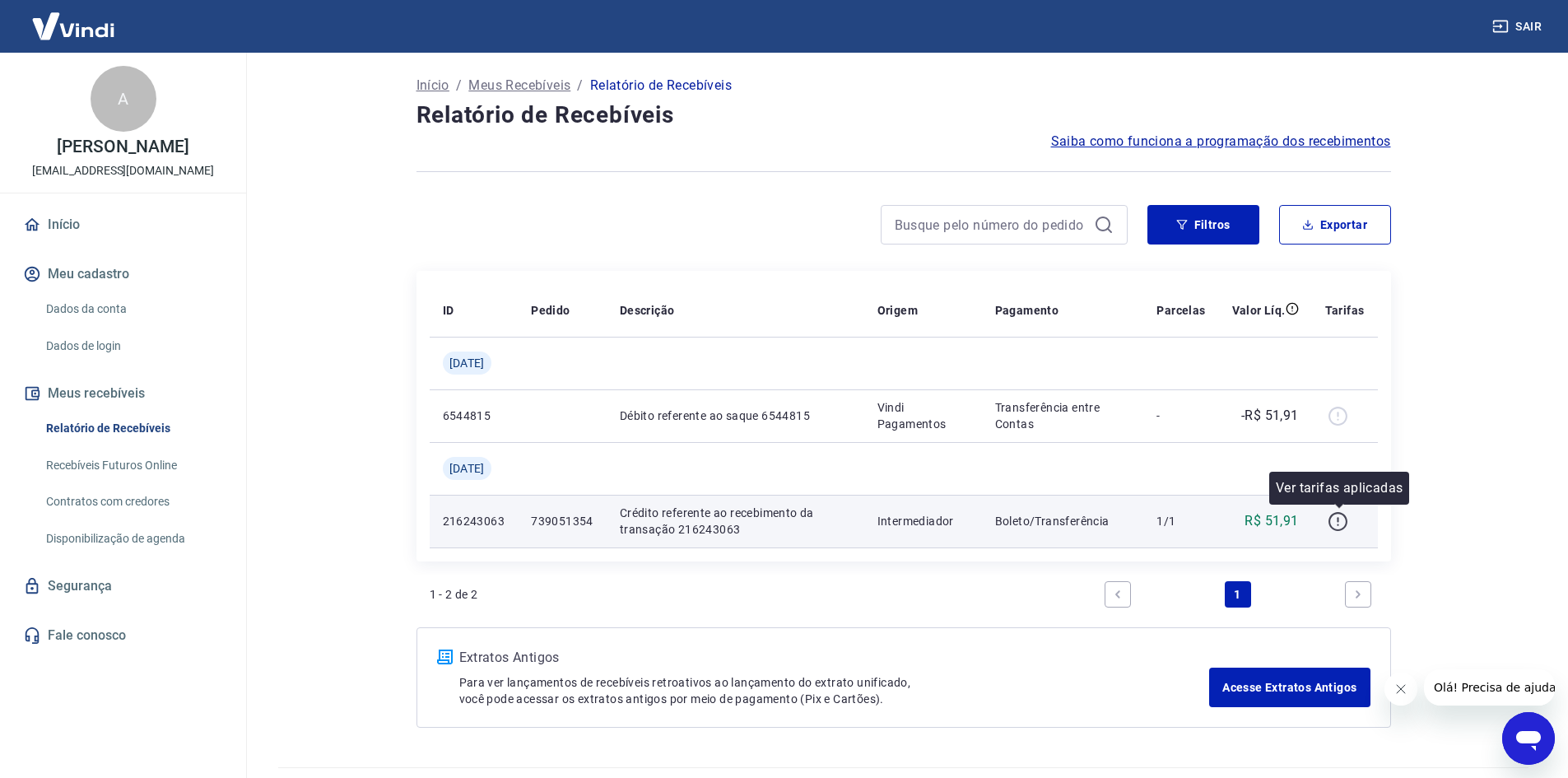
click at [1264, 516] on icon "button" at bounding box center [1337, 520] width 20 height 20
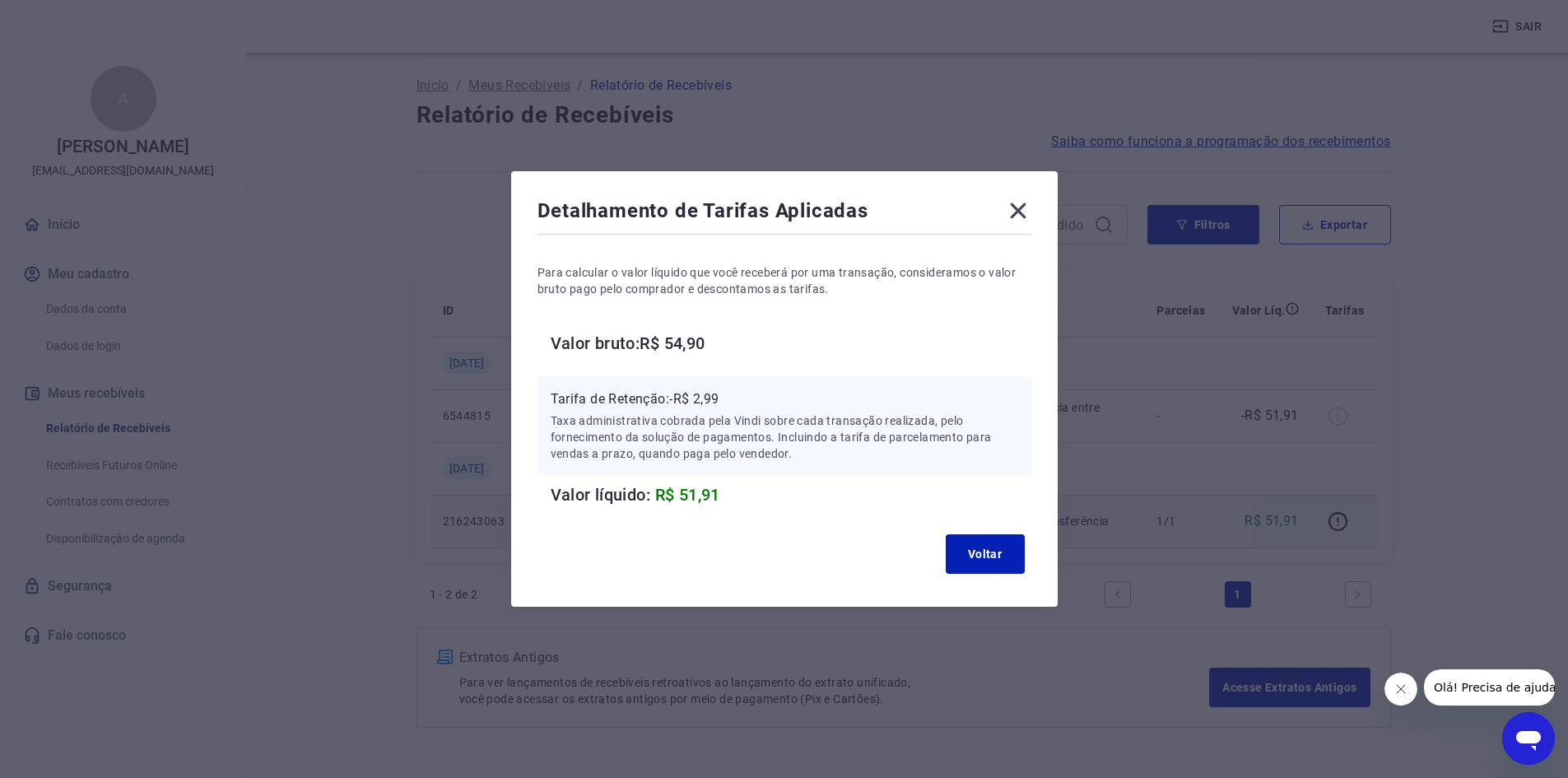
click at [1024, 194] on div "Detalhamento de Tarifas Aplicadas Para calcular o valor líquido que você recebe…" at bounding box center [784, 389] width 547 height 436
click at [1023, 207] on icon at bounding box center [1017, 210] width 26 height 26
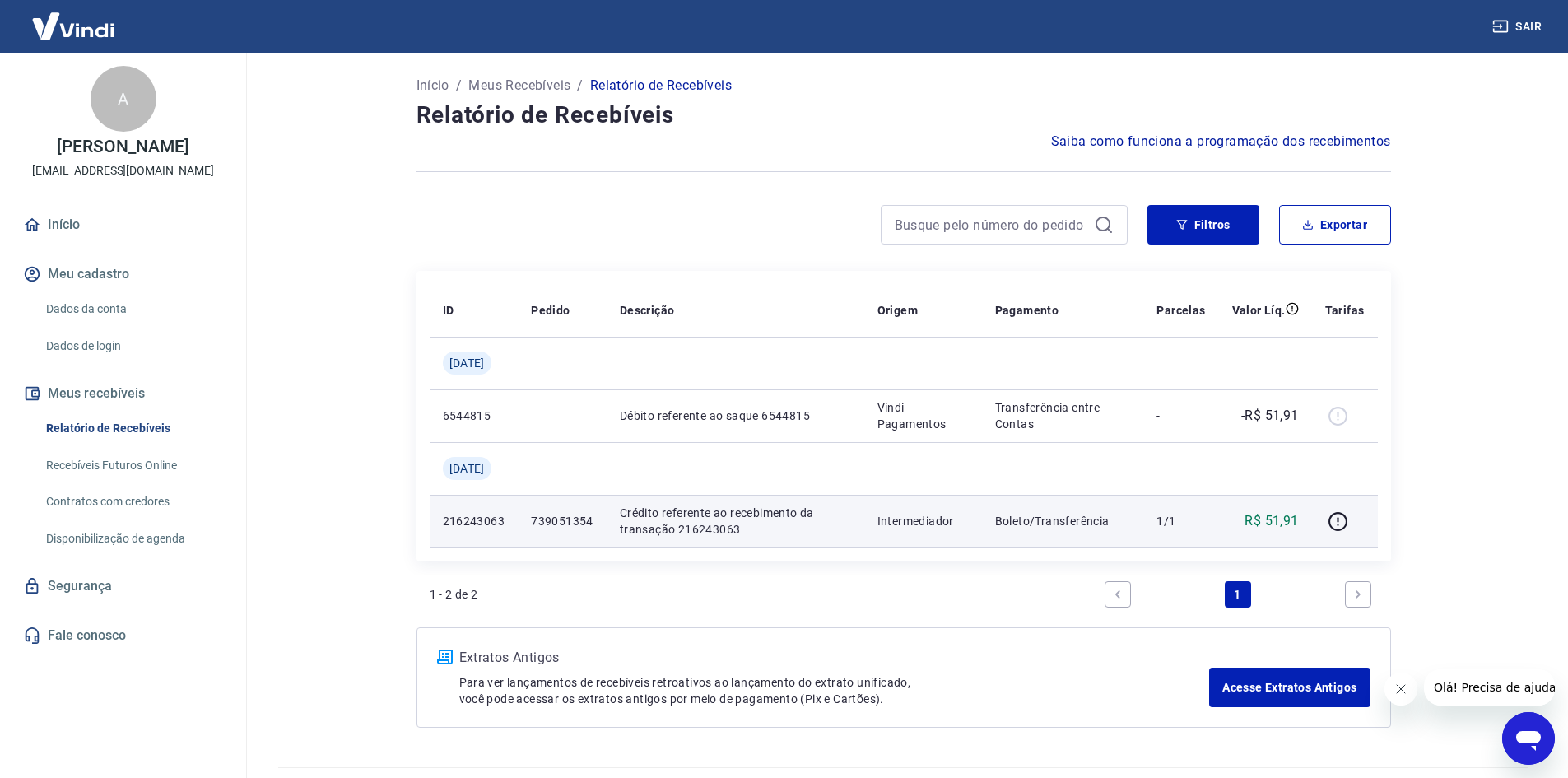
click at [479, 521] on p "216243063" at bounding box center [474, 520] width 62 height 17
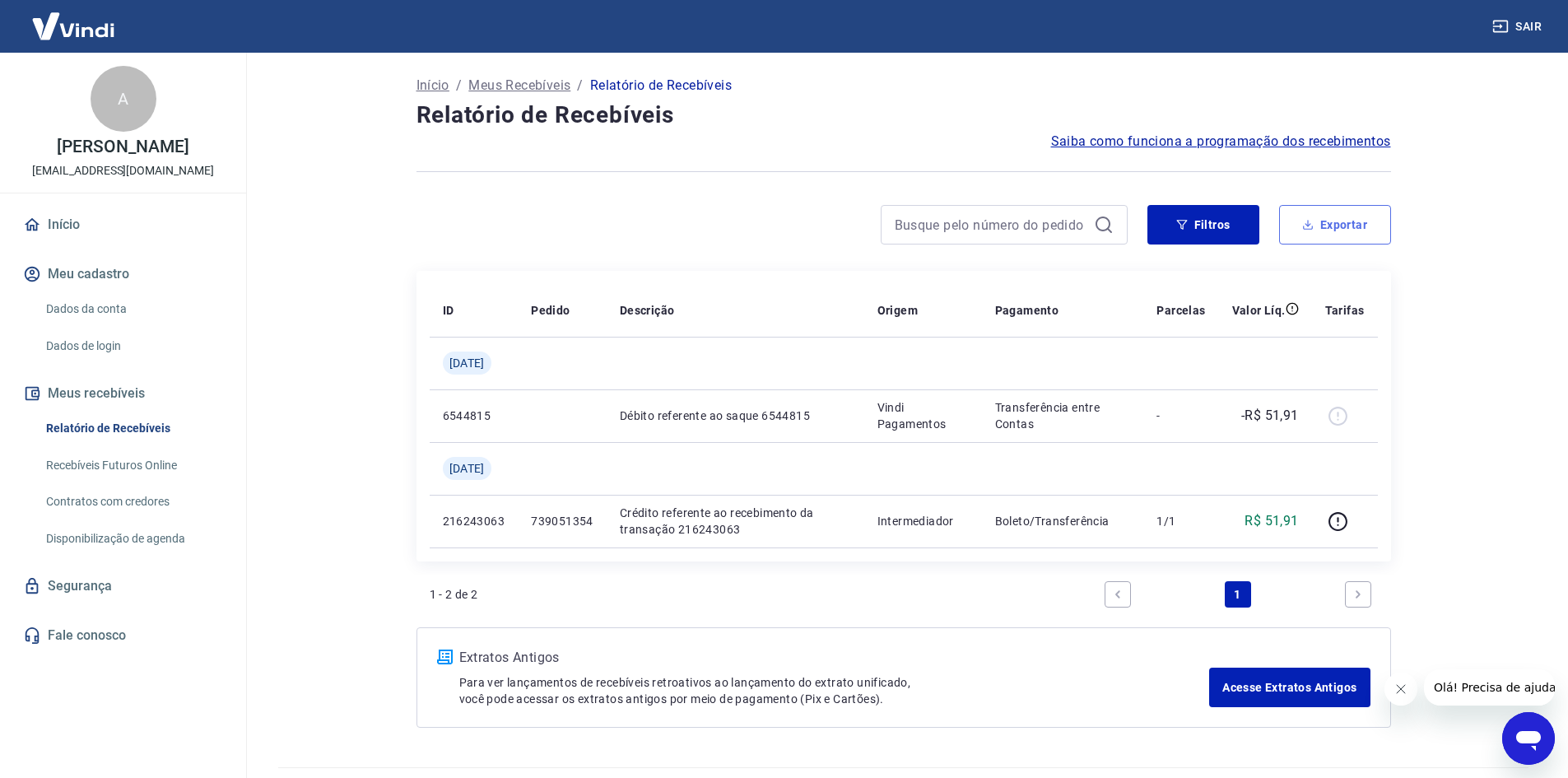
click at [1264, 232] on button "Exportar" at bounding box center [1335, 225] width 112 height 40
type input "[DATE]"
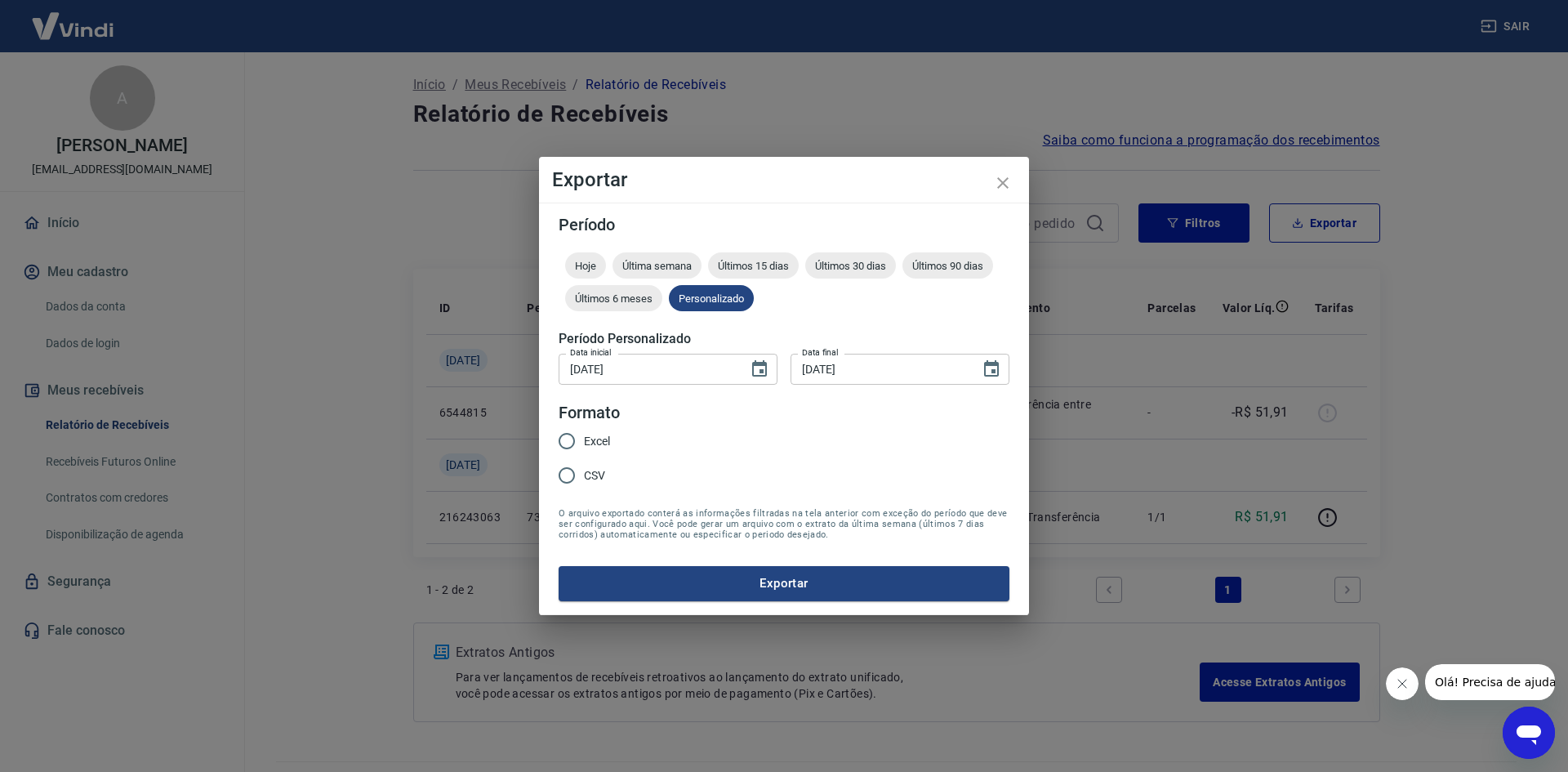
click at [573, 446] on input "Excel" at bounding box center [567, 441] width 35 height 35
radio input "true"
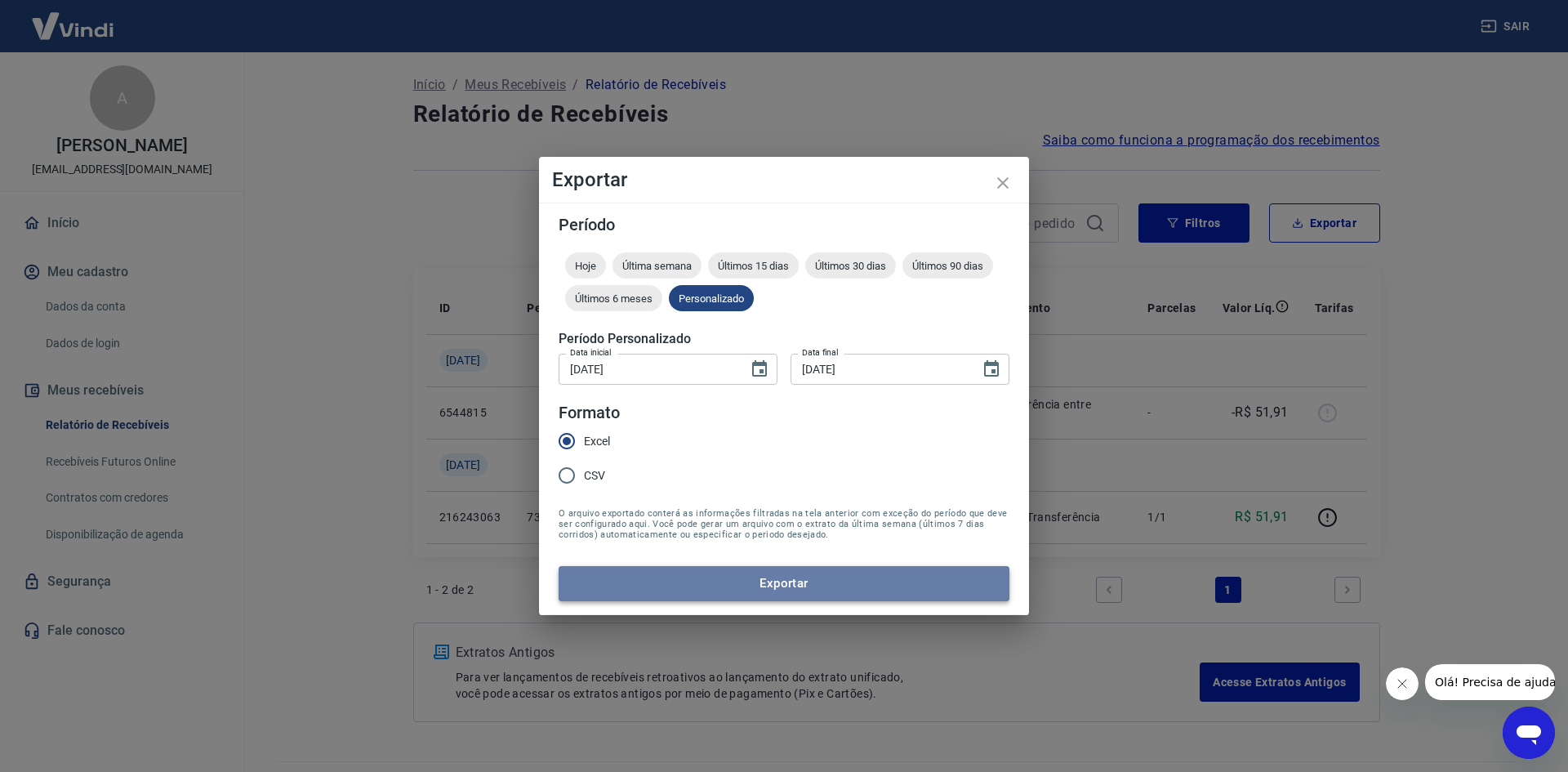
click at [815, 575] on button "Exportar" at bounding box center [784, 583] width 451 height 35
